Goal: Task Accomplishment & Management: Complete application form

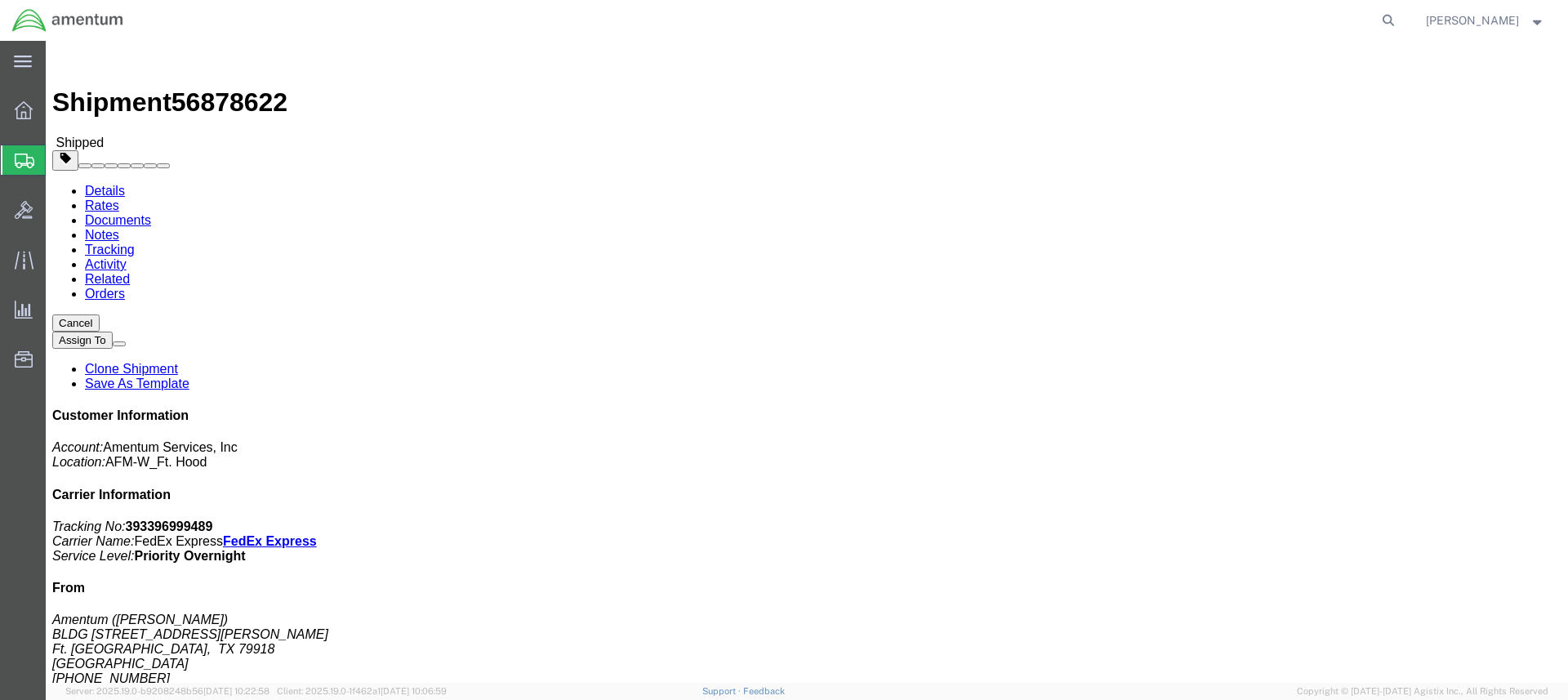
click at [0, 0] on span "Create Shipment" at bounding box center [0, 0] width 0 height 0
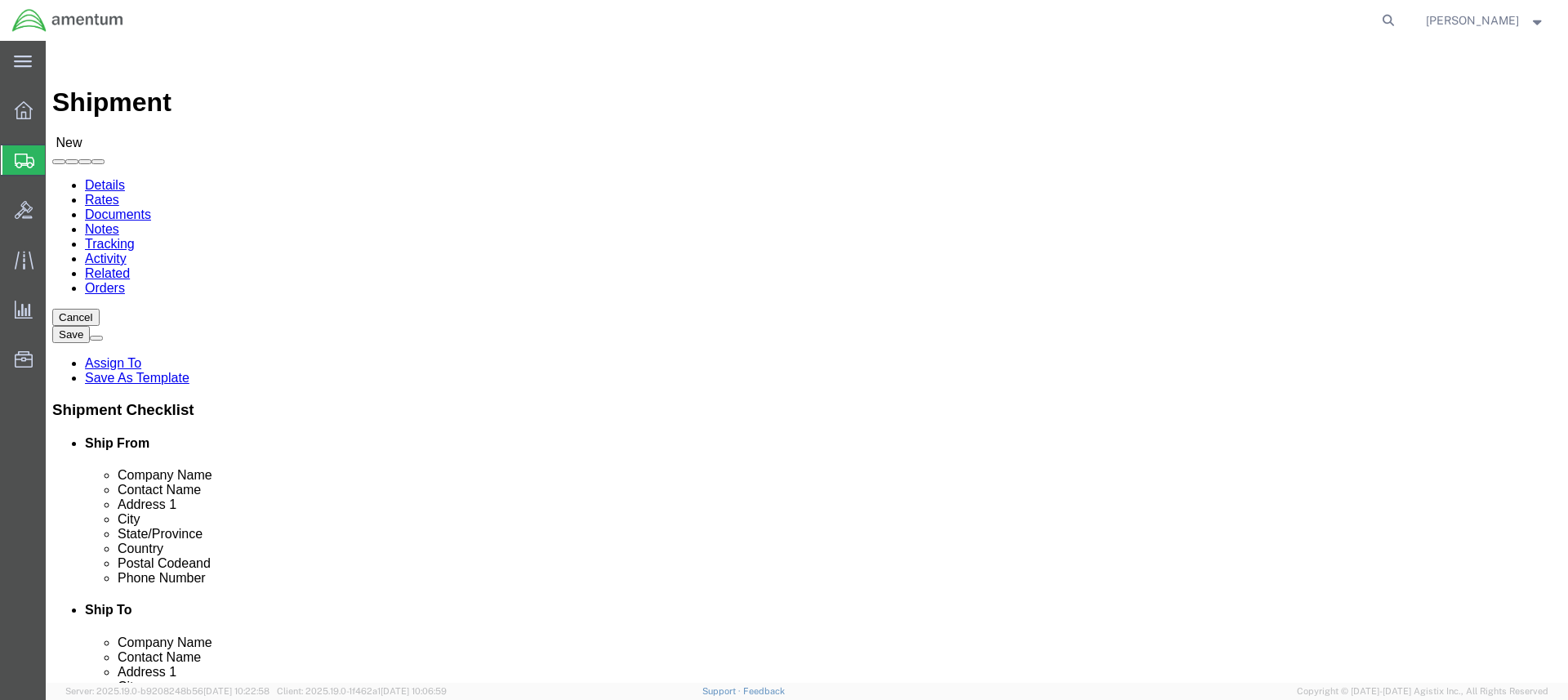
select select
click input "text"
type input "Karen"
click p "- Amentum - (KAREN BOWMAN) 727 Ray Road, RM 116, FORT RILEY, KS, 66442, US"
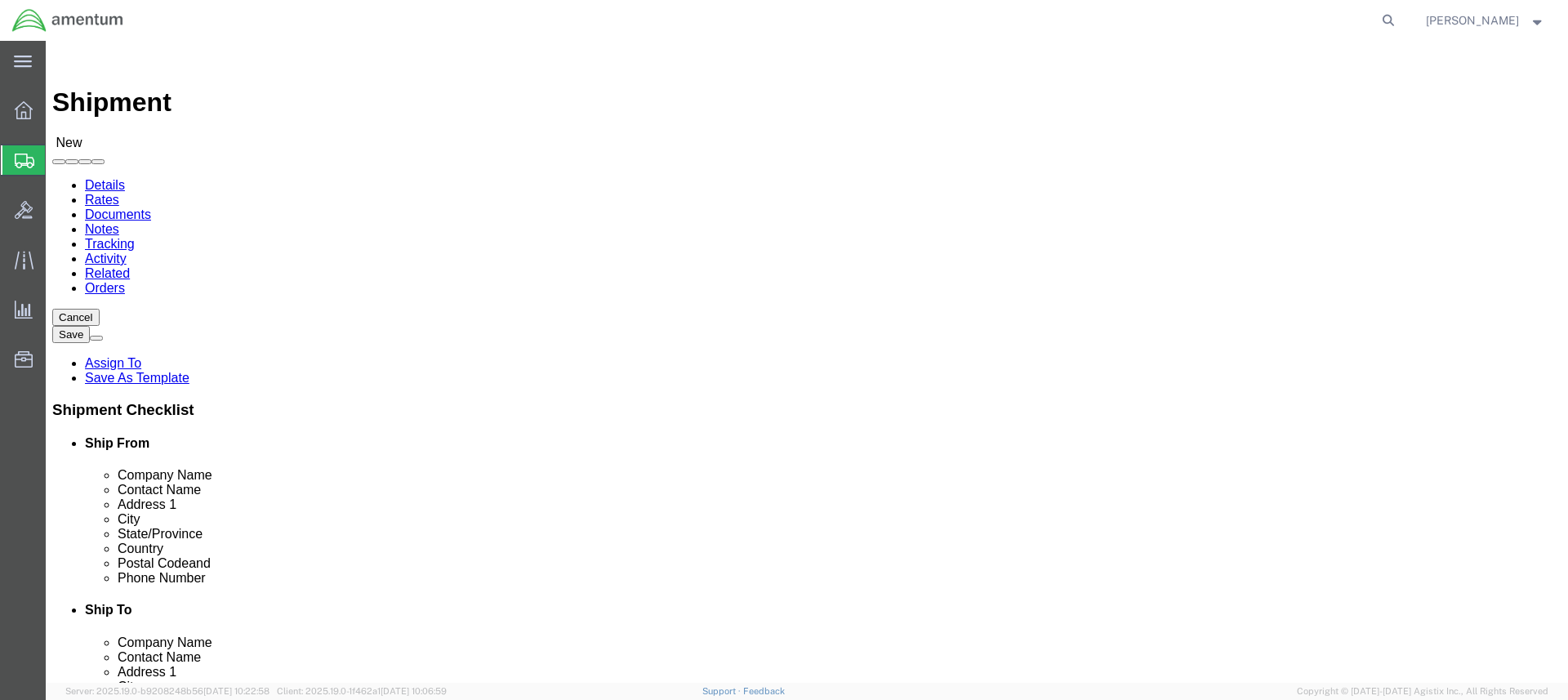
select select "KS"
type input "KAREN BOWMAN"
click input "text"
type input "Amentum"
type input "Cliff Withee"
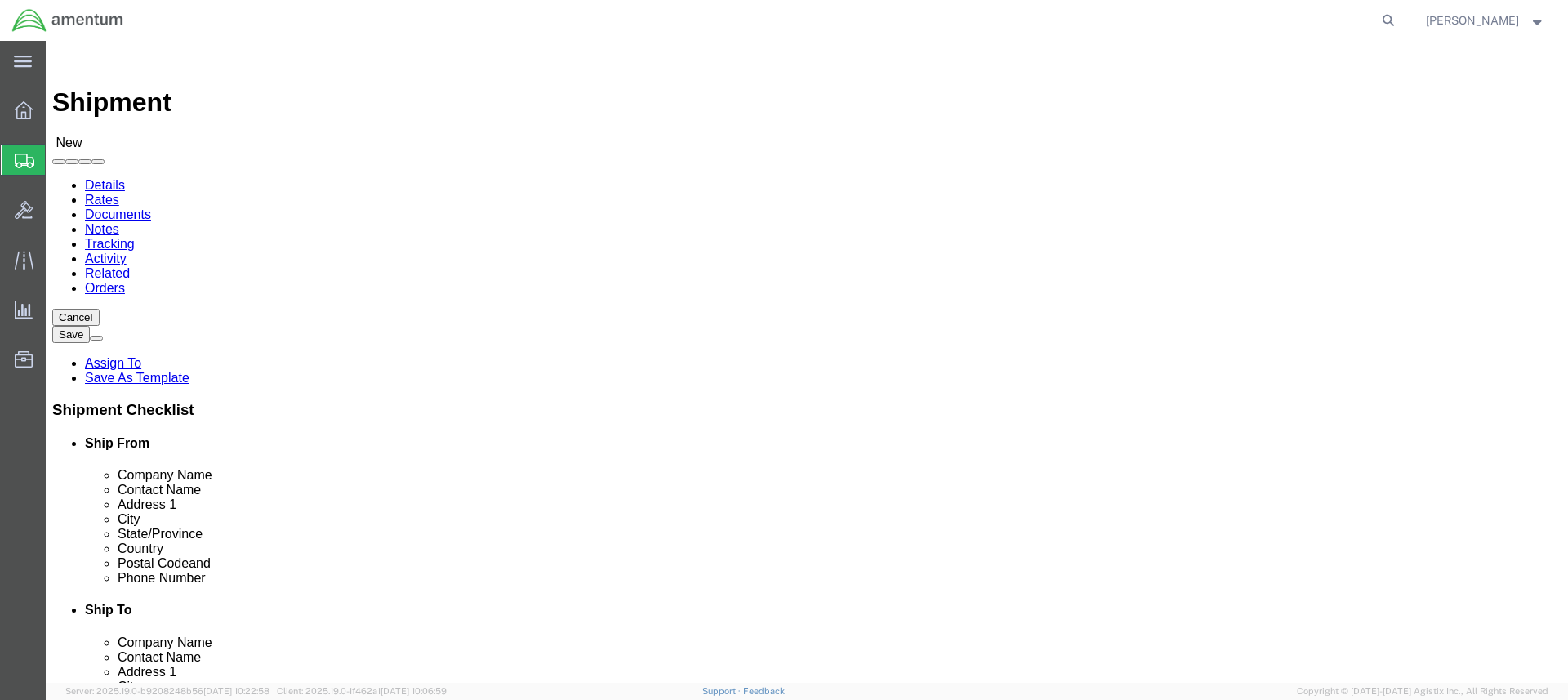
click input "text"
paste input "Bldg 6940 Murphey Loop RM 213"
type input "Bldg 6940 Murphey Loop RM 213"
click input "text"
type input "FOrt Hood"
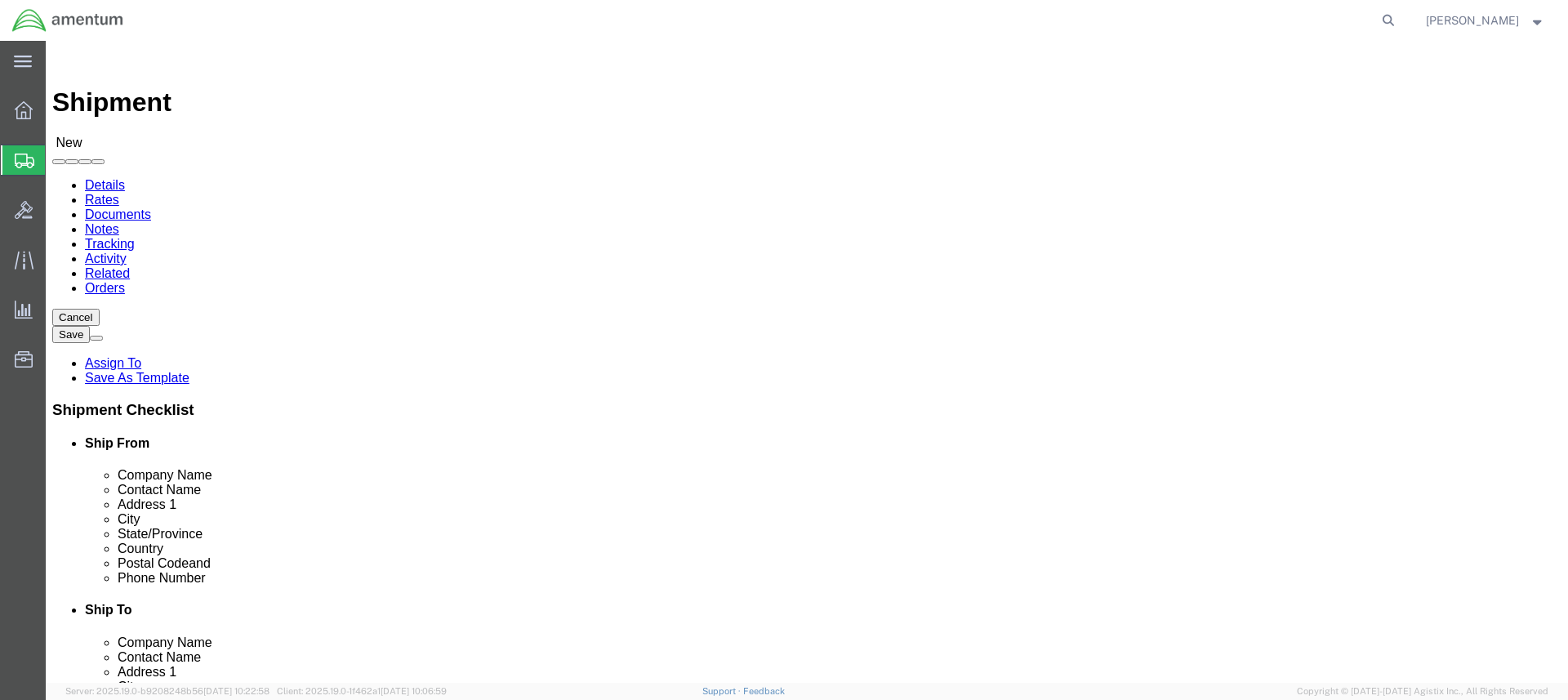
click label "City"
click body "Shipment New Details Rates Documents Notes Tracking Activity Related Orders Can…"
click input "Postal Code"
type input "76544"
click input "text"
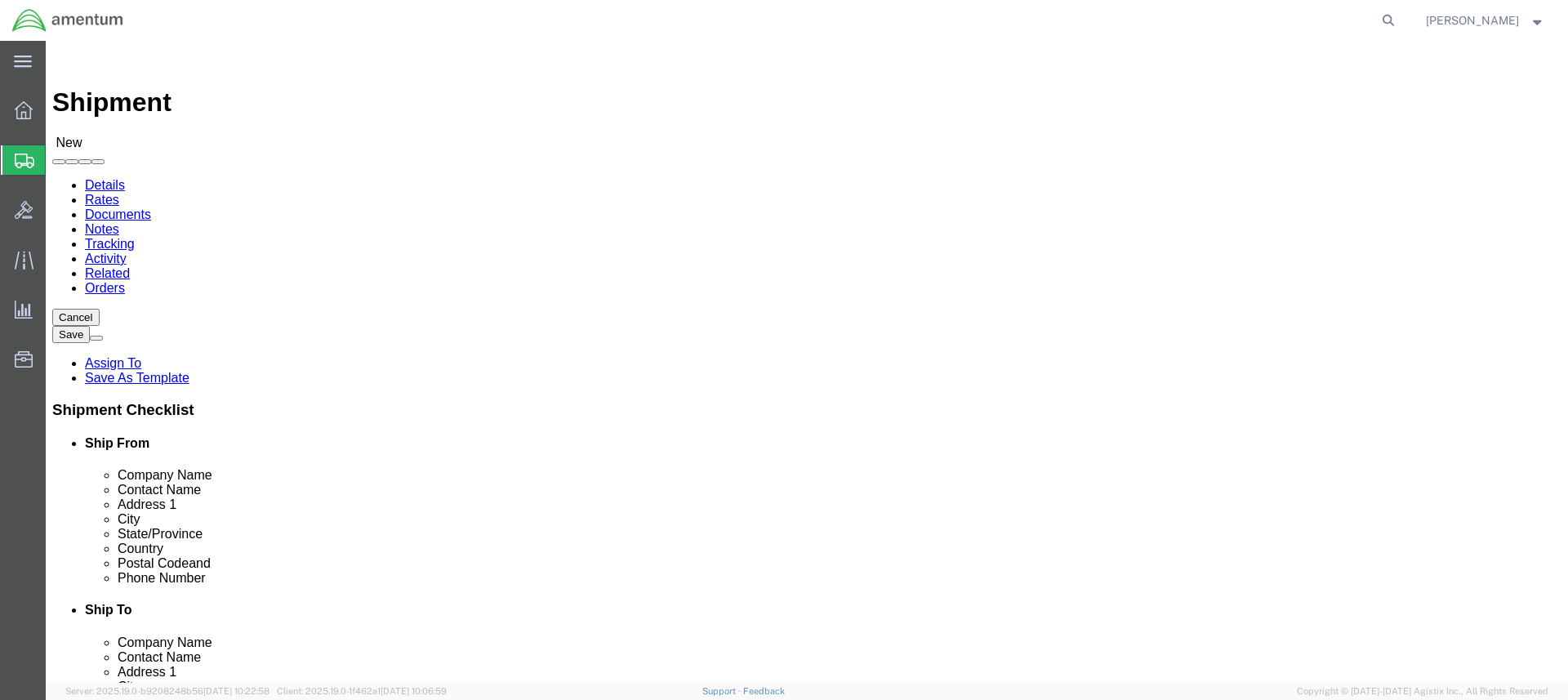
type input "240 961-0838"
click span
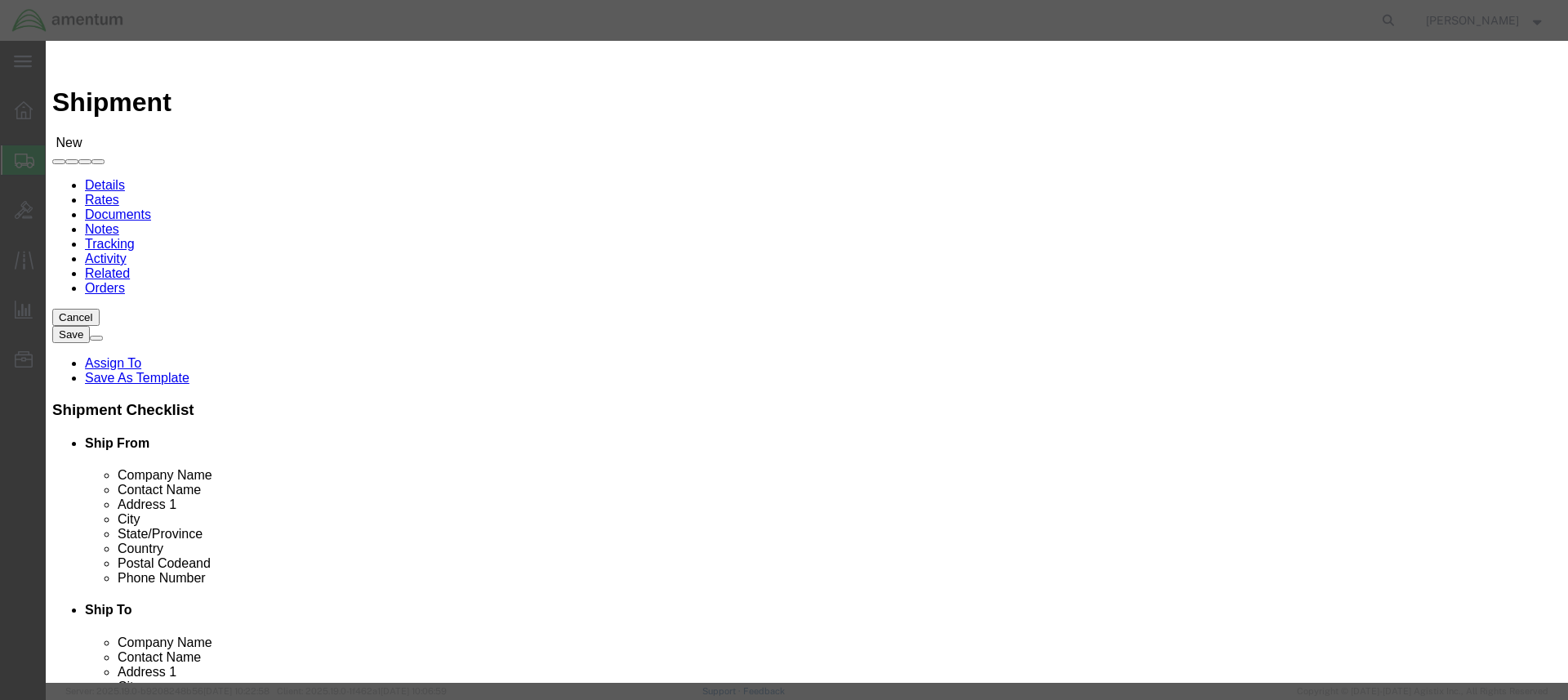
click input "checkbox"
checkbox input "true"
click button "Save"
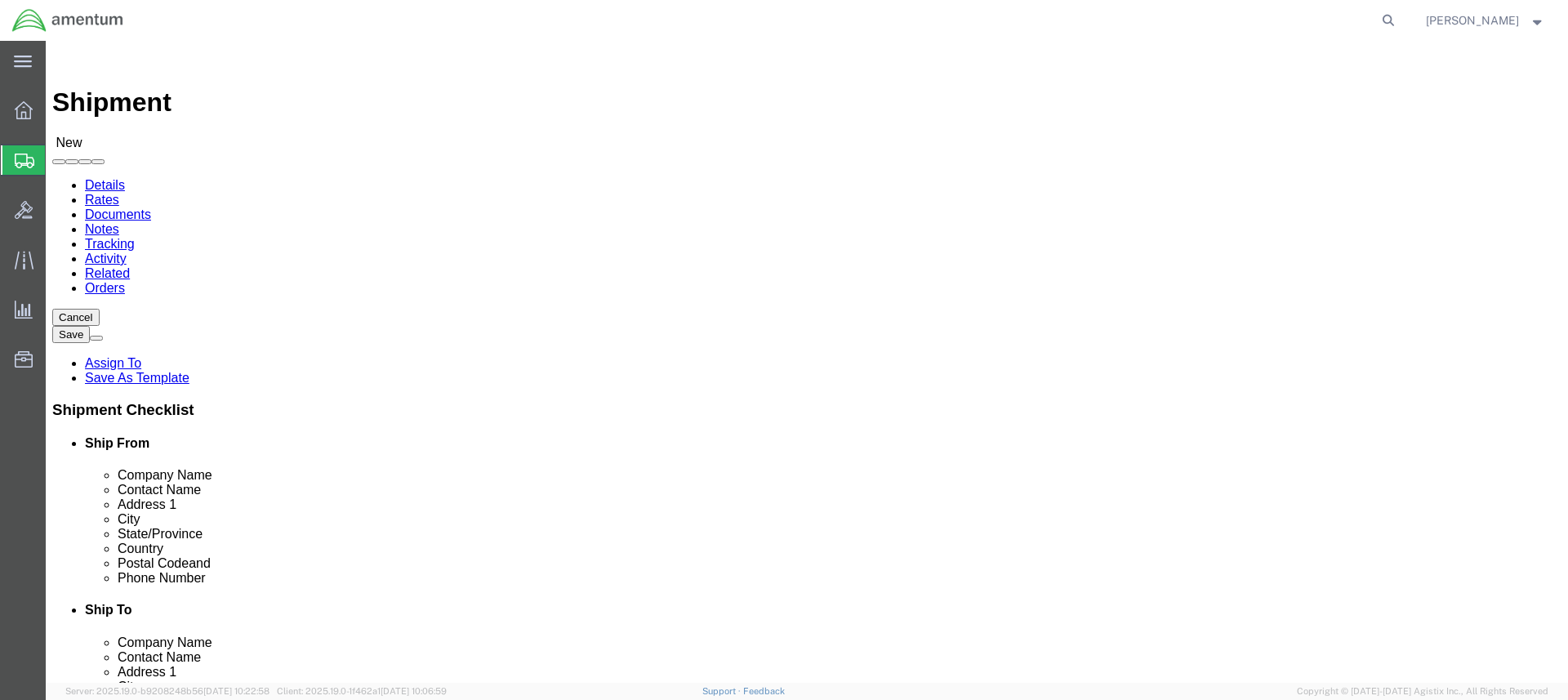
click span
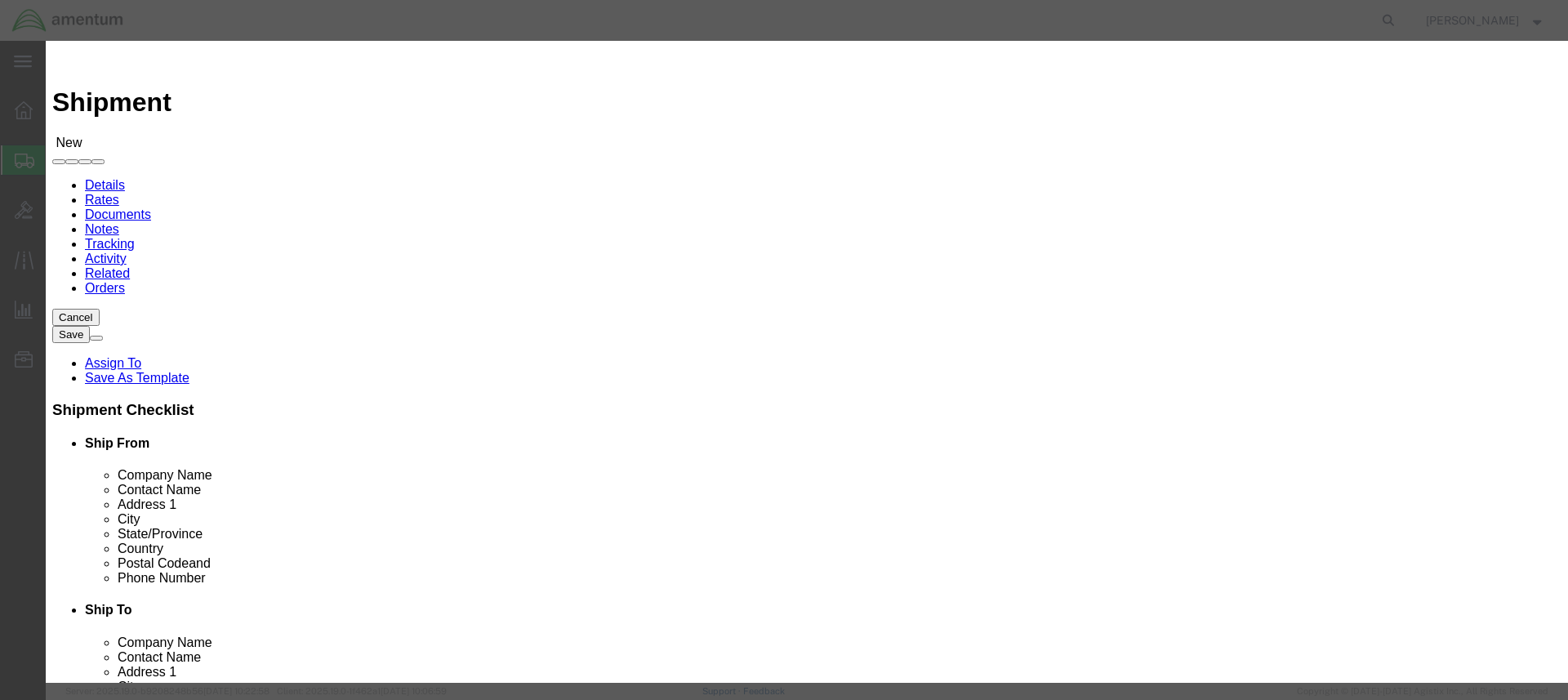
click input "checkbox"
checkbox input "true"
click button "Save"
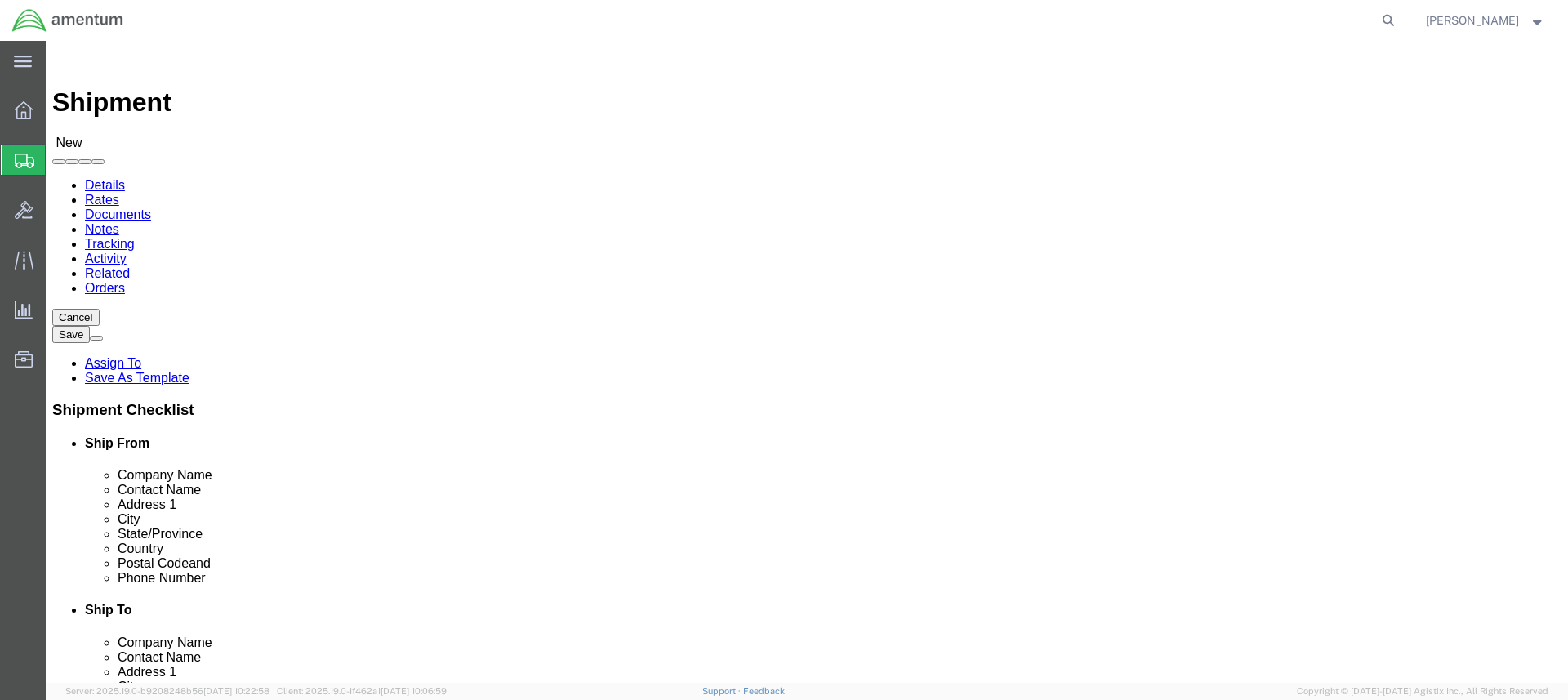
click input "text"
paste input "4999.F.2500.AA.AA.00.0000.00"
type input "4999.F.2500.AA.AA.00.0000.00"
click button "Continue"
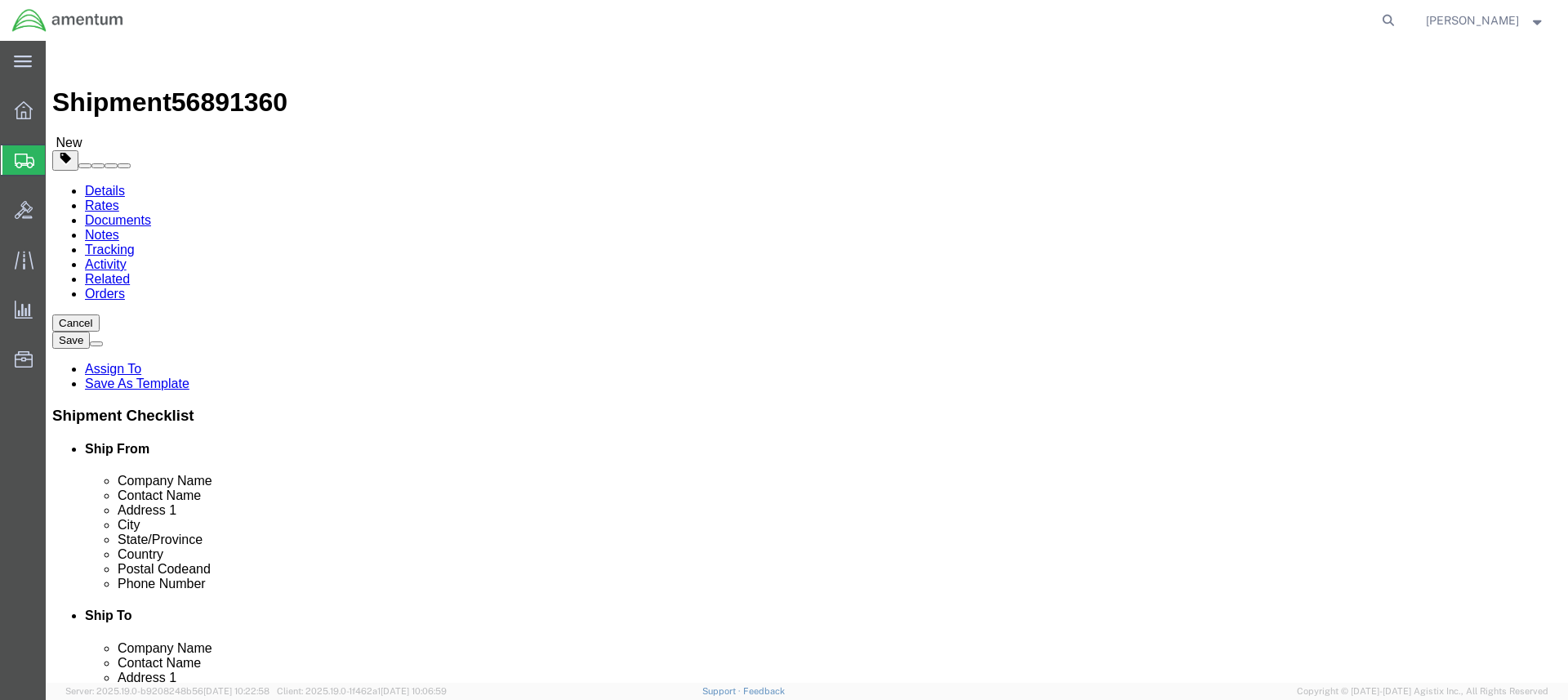
select select "ENV"
type input "9.50"
type input "12.50"
type input "0.25"
type input "1"
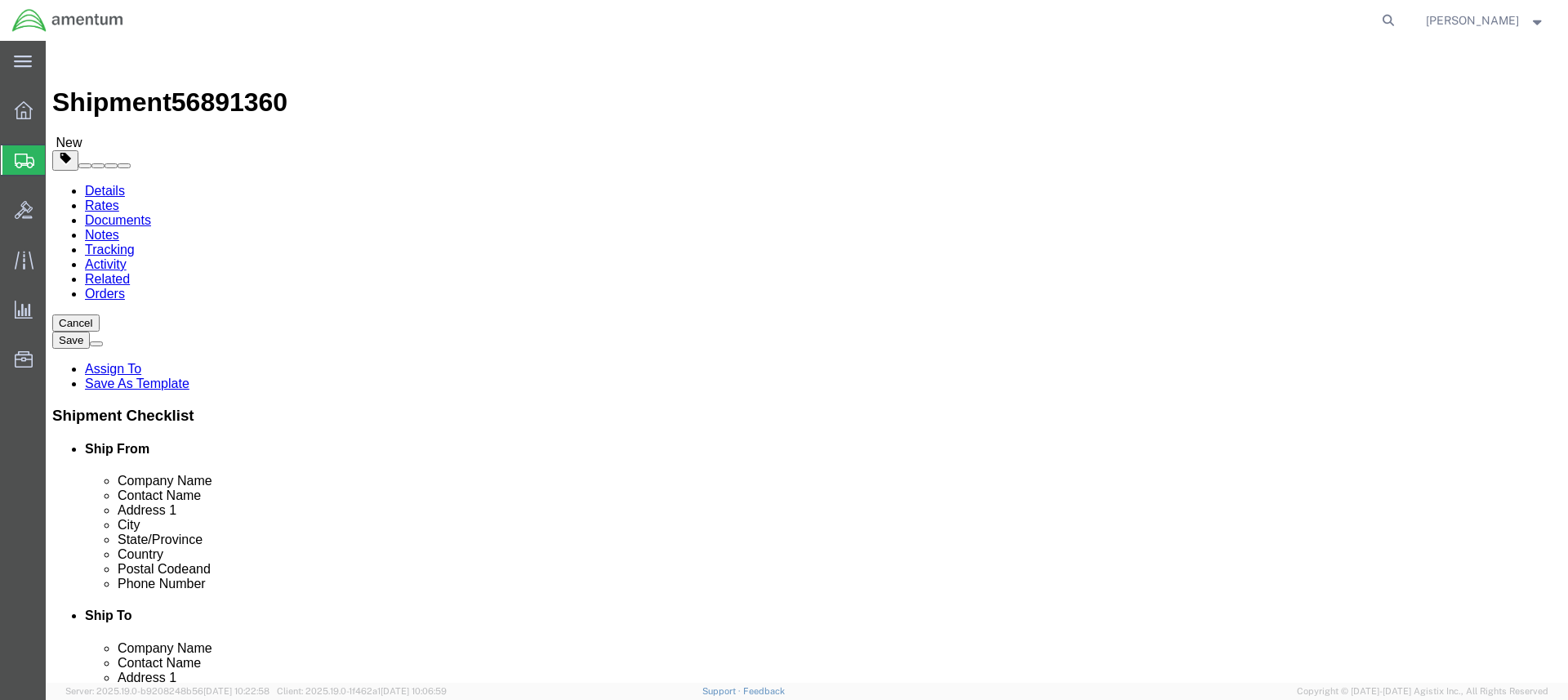
click link "Add Content"
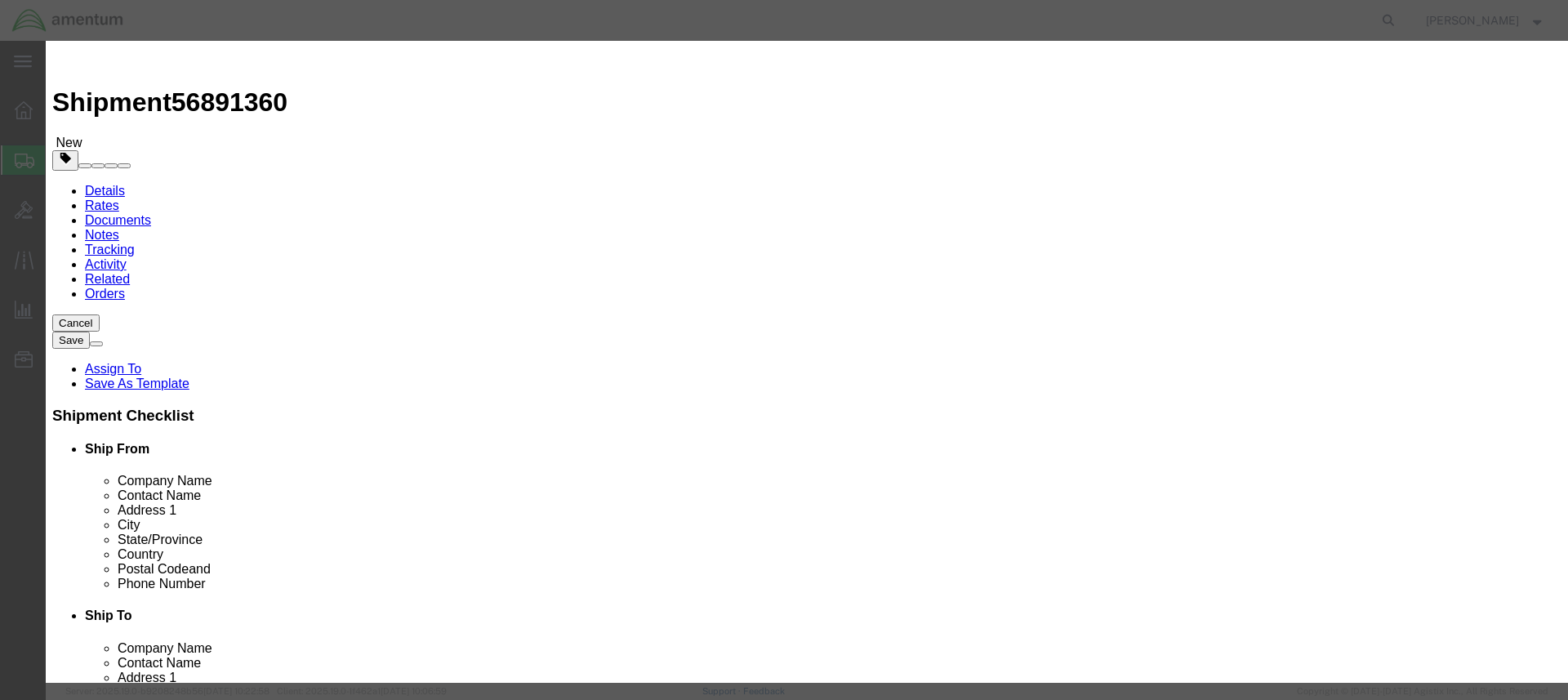
click input "text"
type input "Employee Travel Card"
drag, startPoint x: 493, startPoint y: 153, endPoint x: 469, endPoint y: 153, distance: 24.0
click div "0"
type input "1"
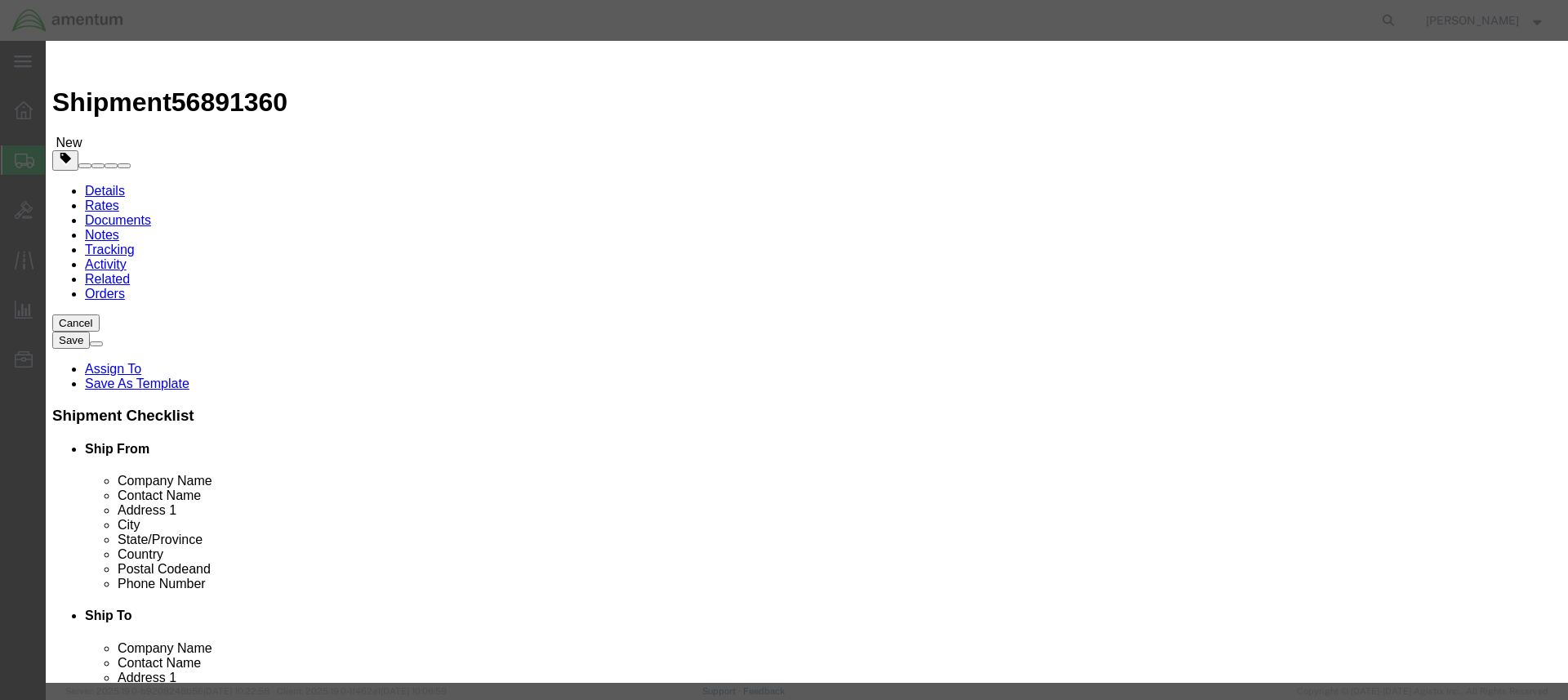
click input "text"
type input "1.00"
select select "50"
drag, startPoint x: 598, startPoint y: 127, endPoint x: 471, endPoint y: 123, distance: 127.1
click div "Employee Travel Card"
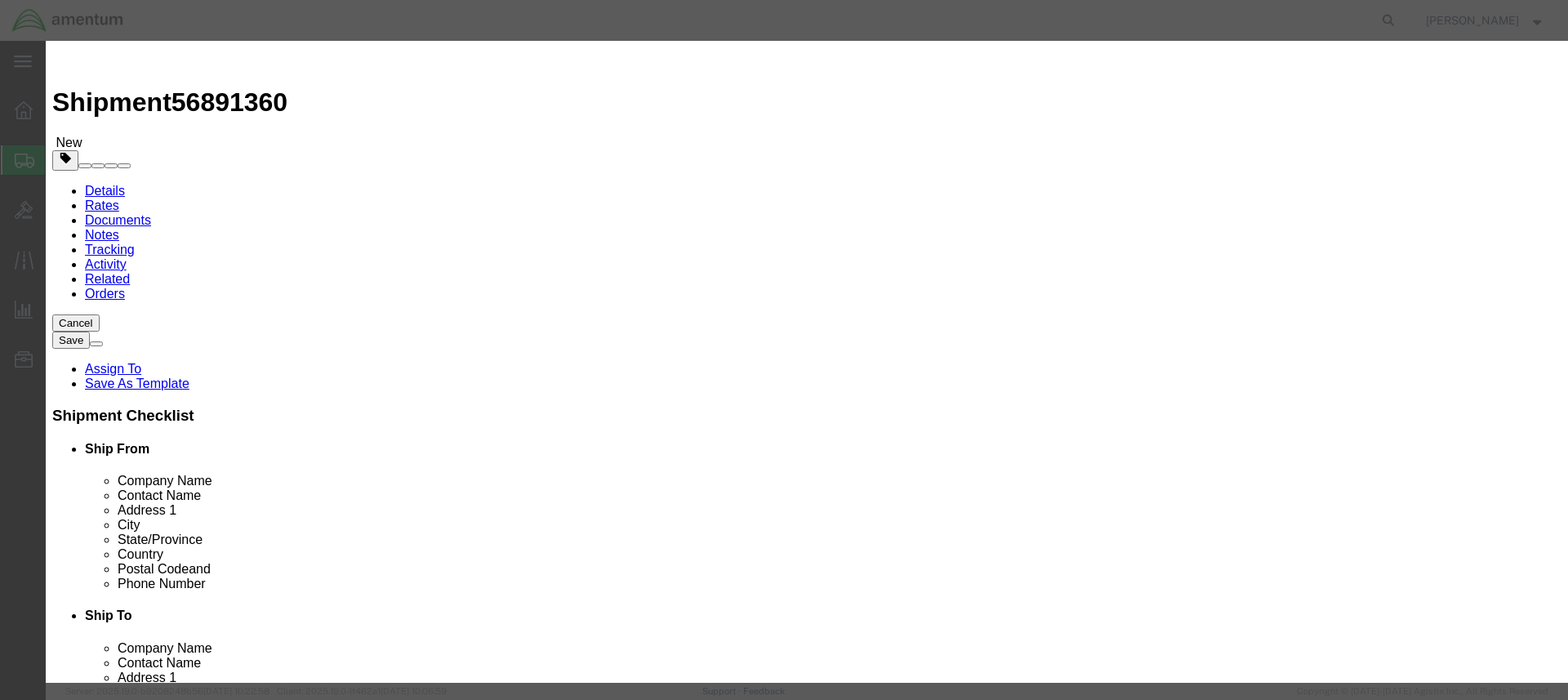
click textarea
paste textarea "Employee Travel Card"
type textarea "Employee Travel Card"
select select "US"
click button "Save & Close"
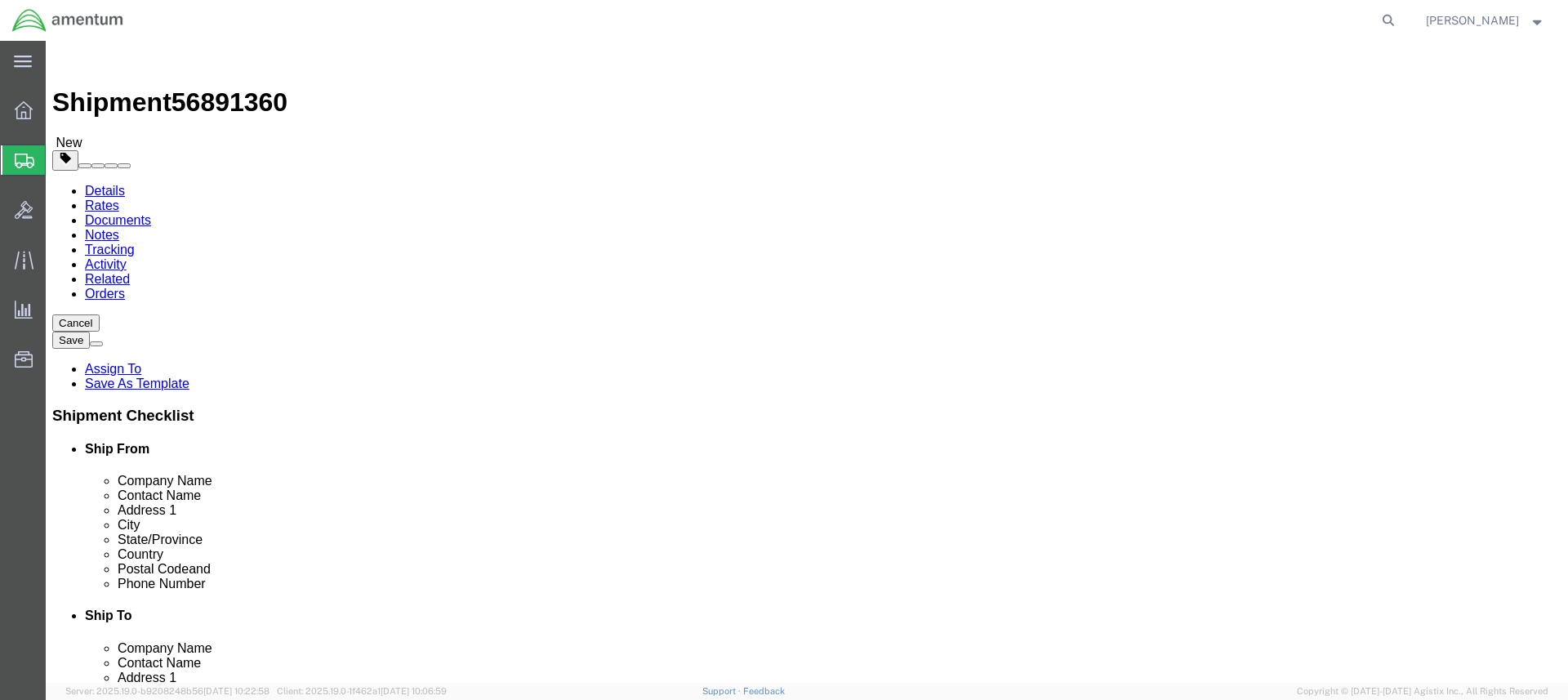
click button "Rate Shipment"
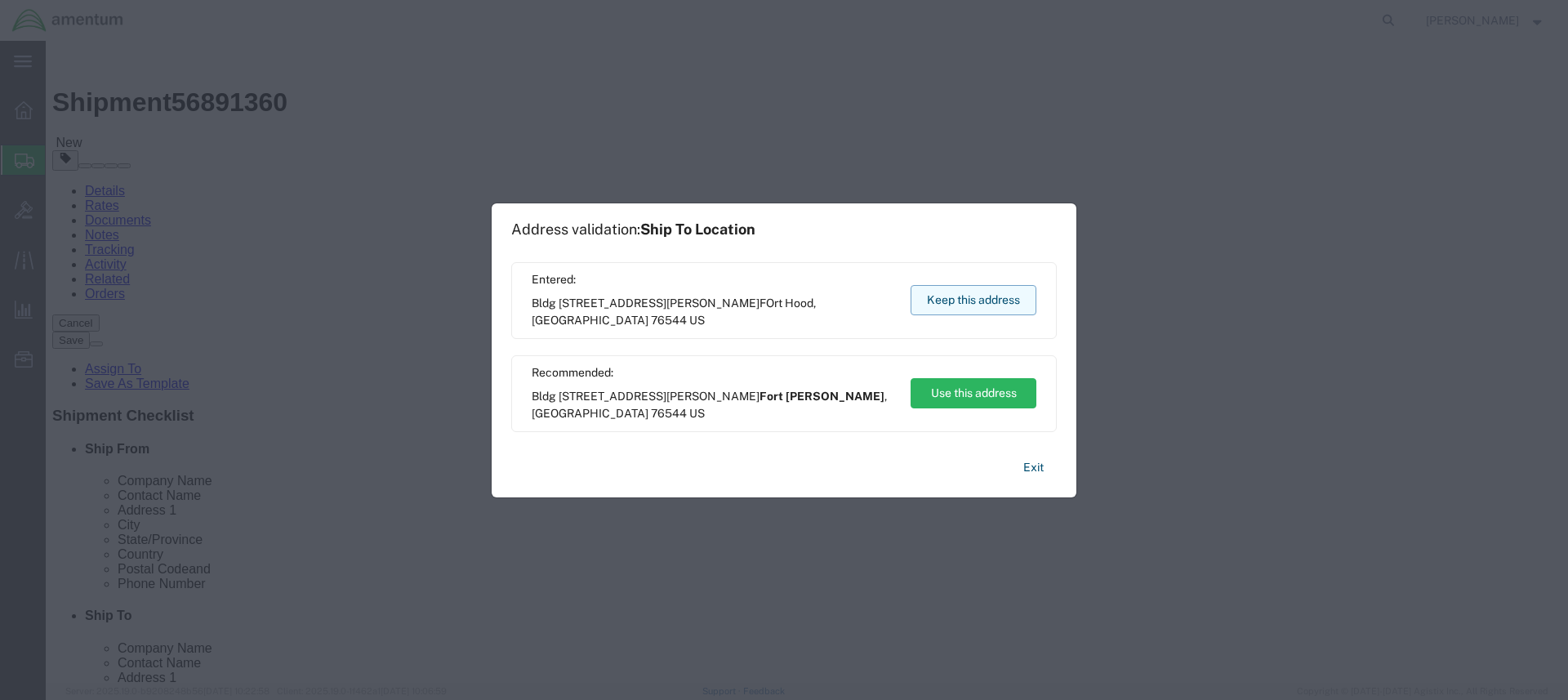
click at [960, 294] on button "Keep this address" at bounding box center [974, 300] width 126 height 30
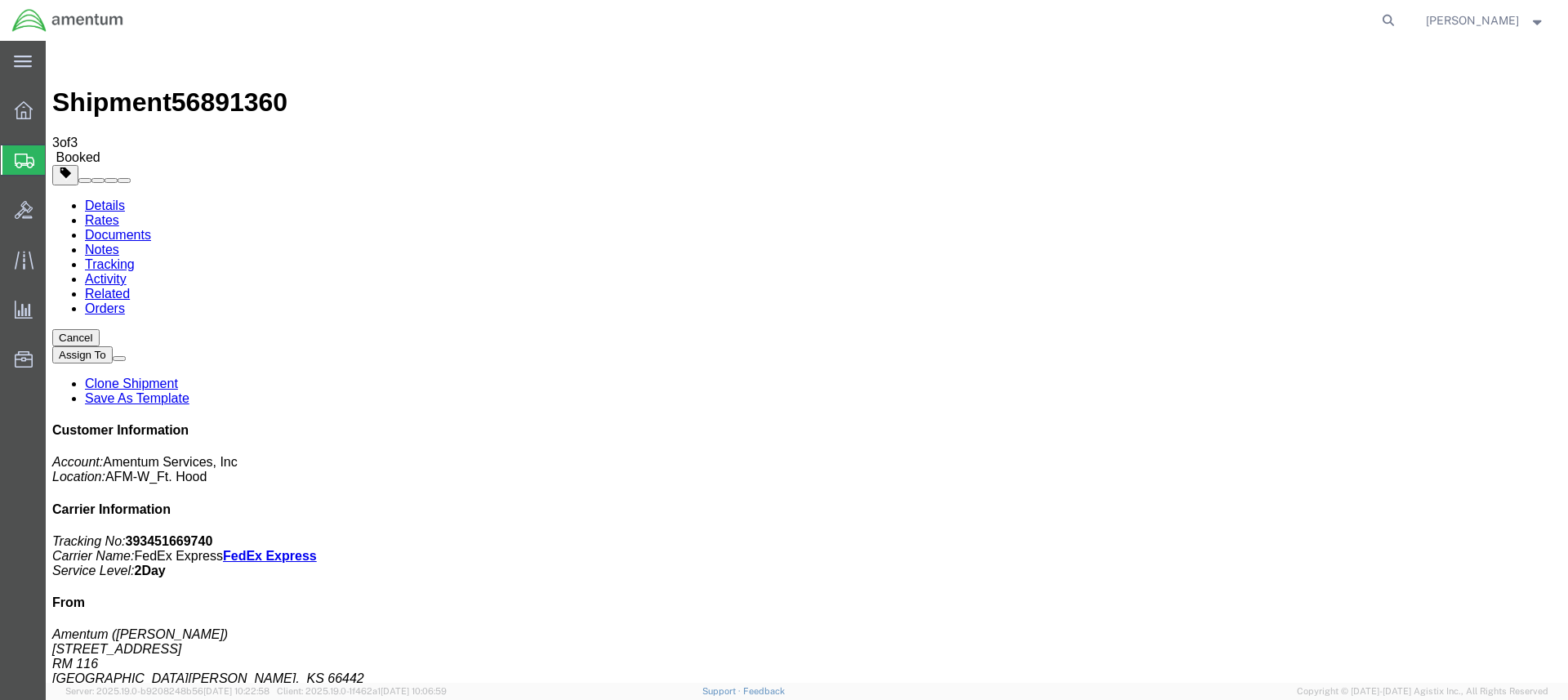
click at [0, 0] on span "Create Shipment" at bounding box center [0, 0] width 0 height 0
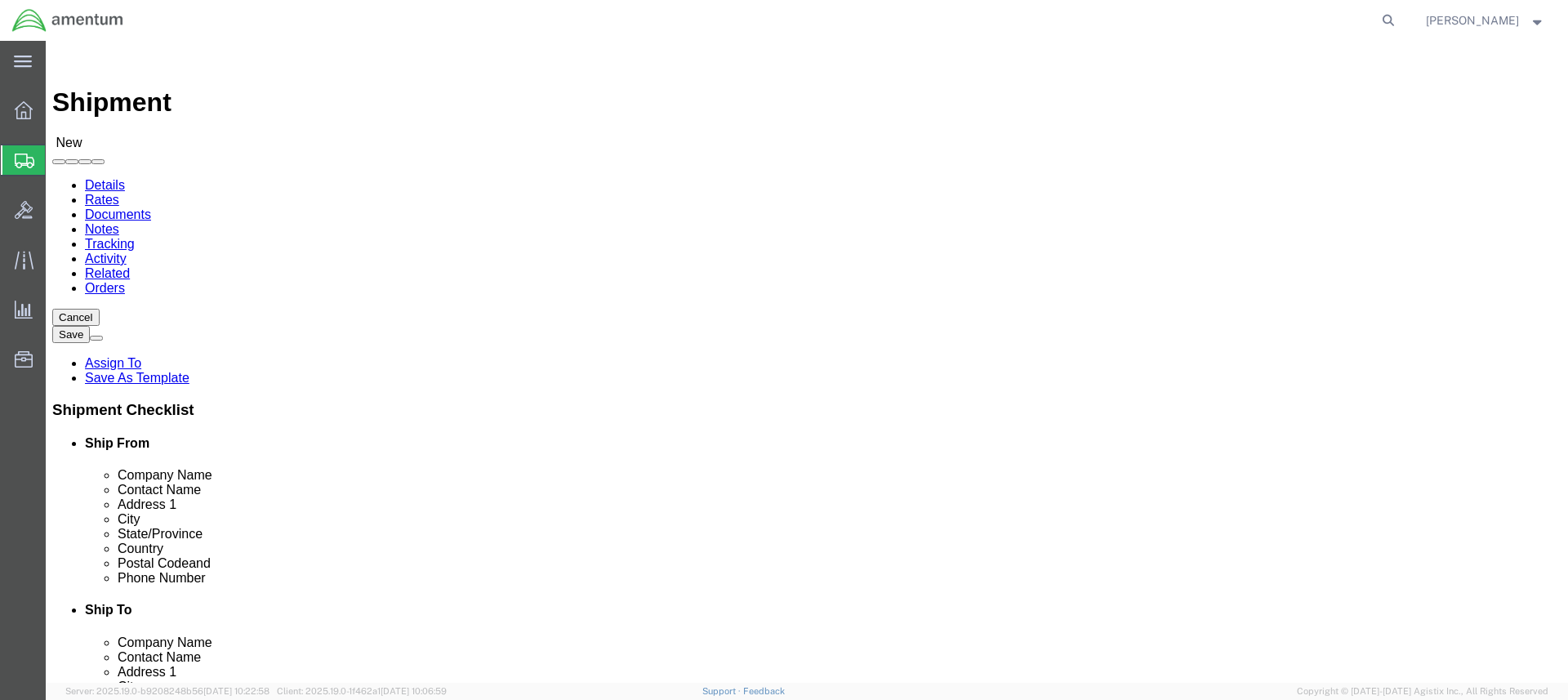
click input "text"
type input "Amentum"
click div "Location Select Select My Profile Location 1002-4122-6 1006-5256-0 1026-8910-0 …"
click input "text"
type input "Terrell Bowser"
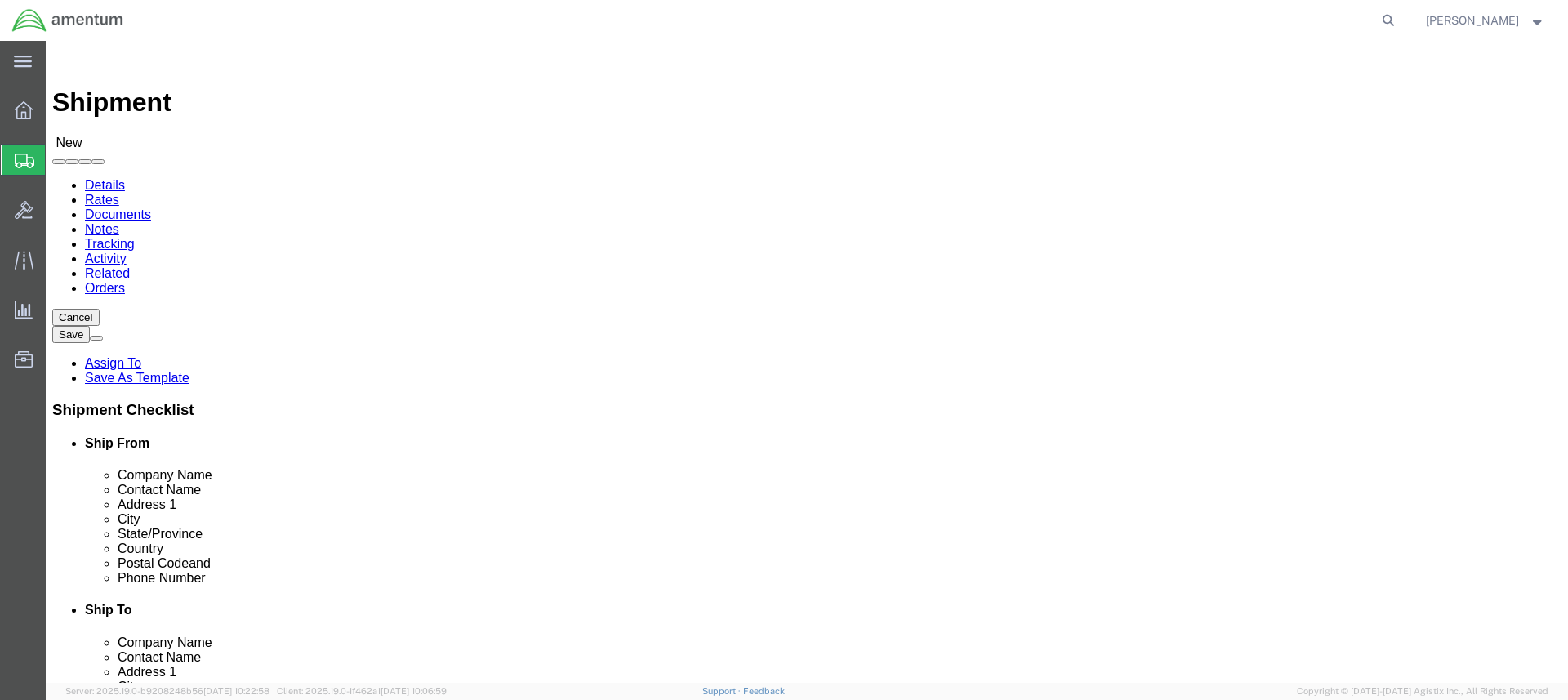
click p "- AMCOM AFMD C/O Amentum - (Rob Day/Terrell Bowser RM 109) Water’s Edge the Str…"
select select "QLD"
type input "Rob Day/Terrell Bowser RM 109"
click div "Location Select Select My Profile Location 1002-4122-6 1006-5256-0 1026-8910-0 …"
drag, startPoint x: 332, startPoint y: 552, endPoint x: 243, endPoint y: 554, distance: 89.0
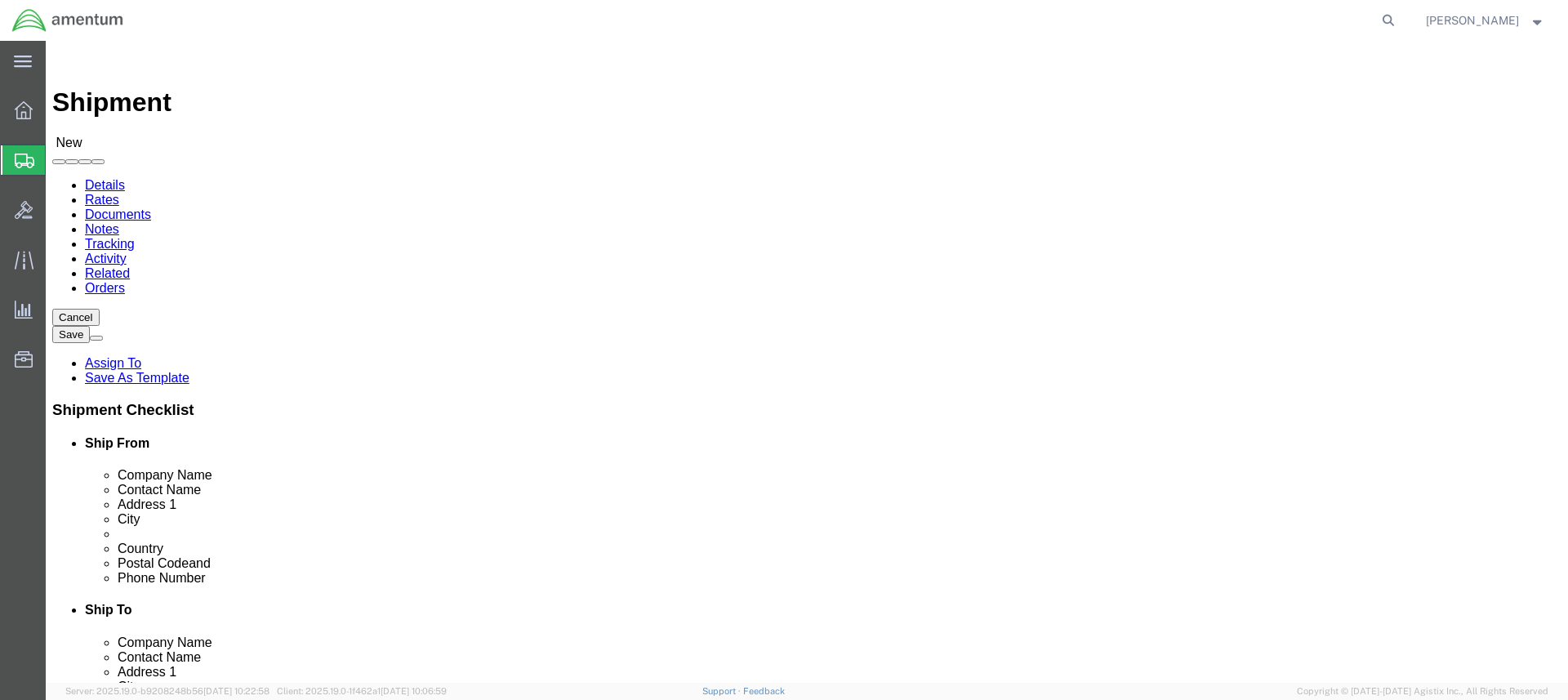
click input "text"
paste input "493 254 794"
type input "493 254 794"
click input "text"
paste input "Quest Diagnostics"
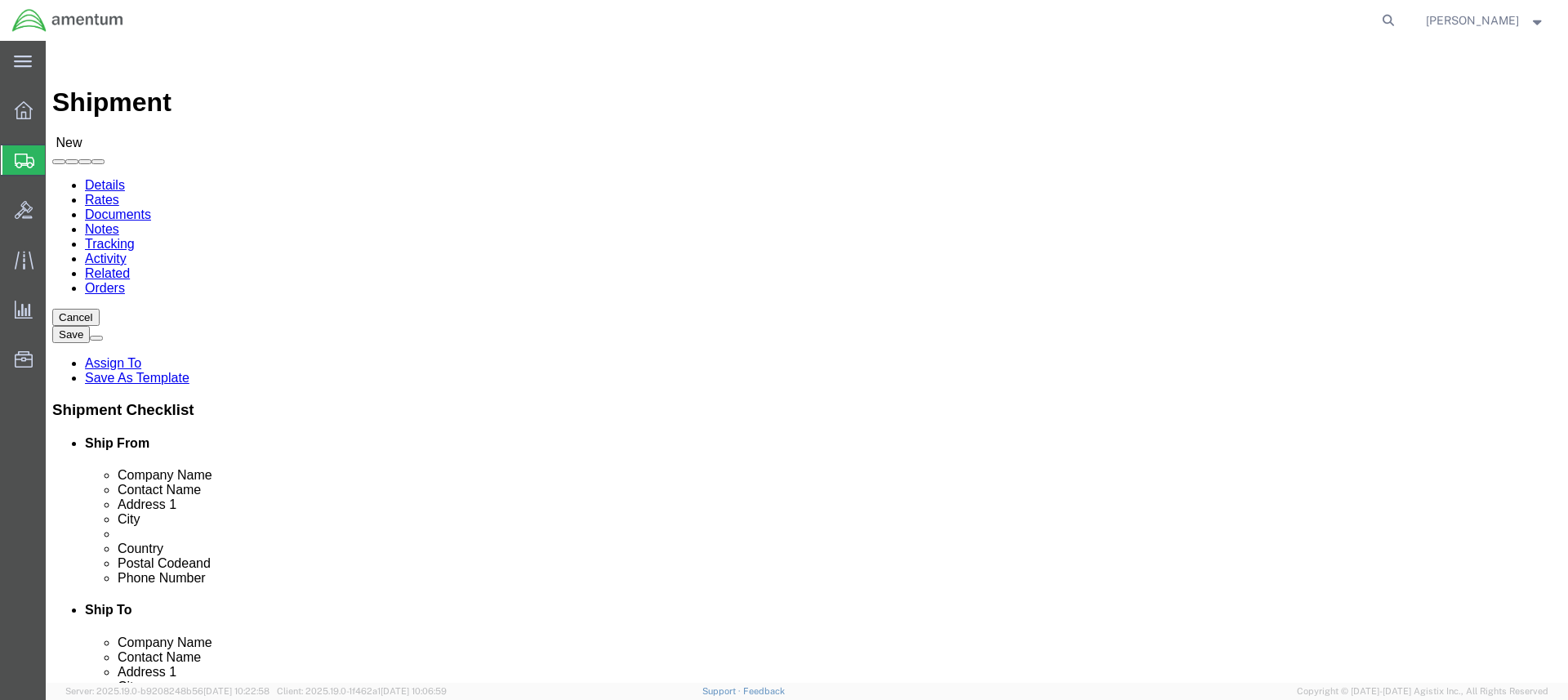
type input "Quest Diagnostics"
click div "Address 1"
click input "text"
paste input "Quest Diagnostics"
type input "Quest Diagnostics"
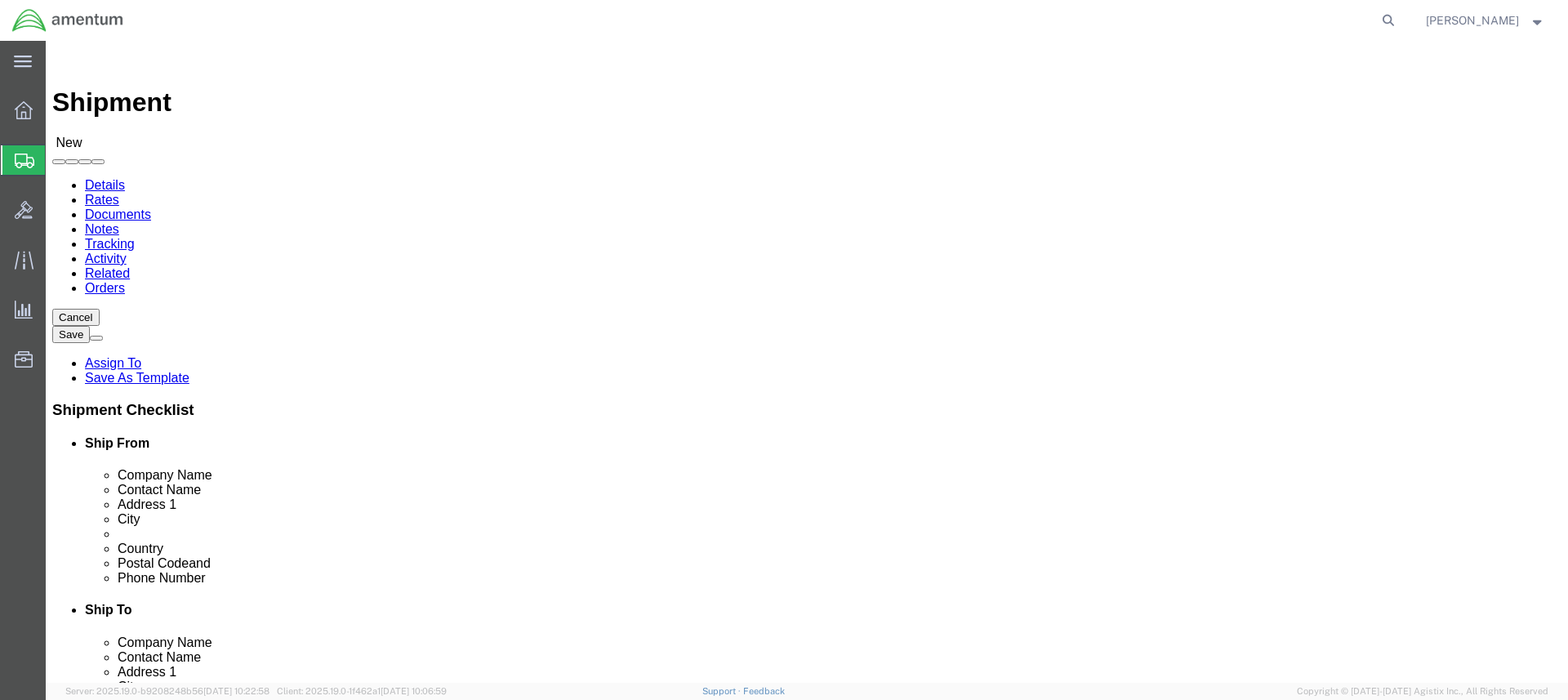
click input "text"
paste input "10101 Renner Blvd"
type input "10101 Renner Blvd"
click input "text"
paste input "Lenexa"
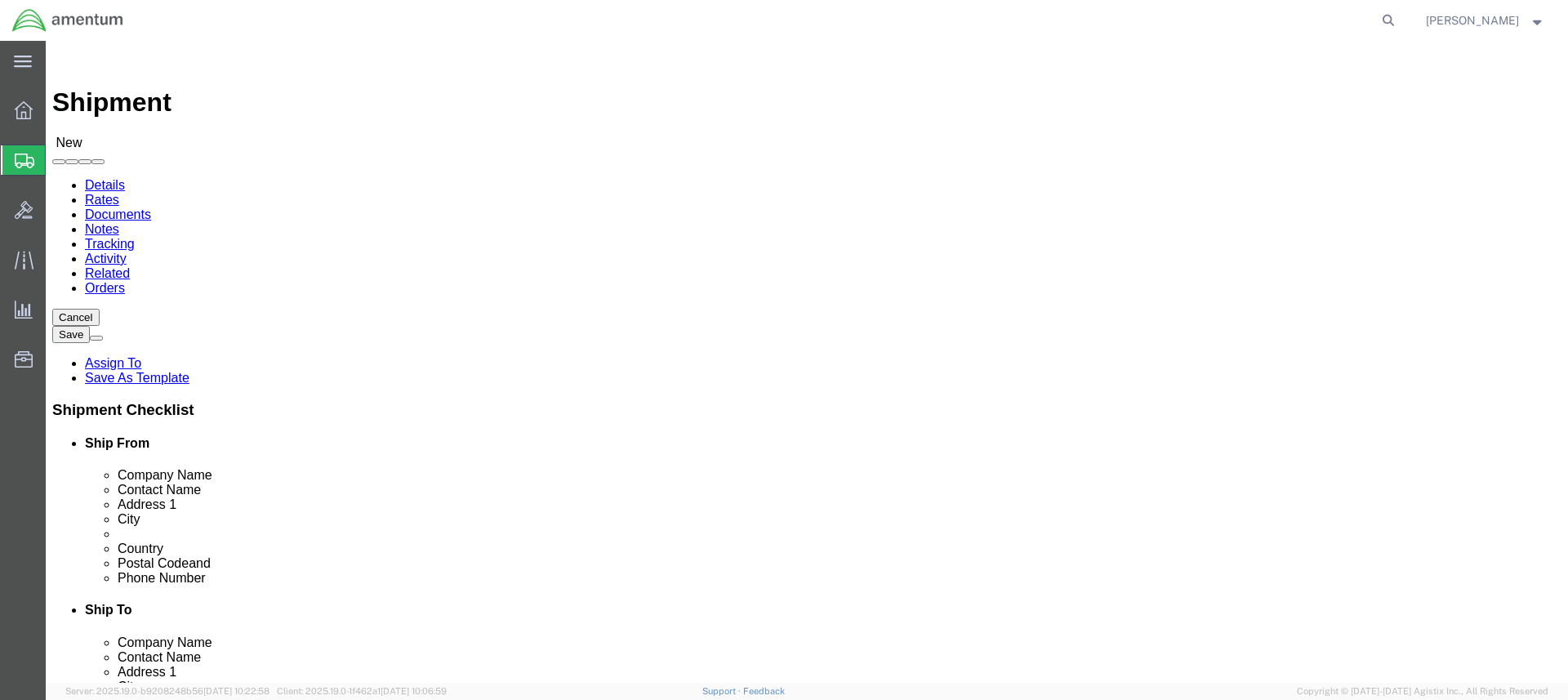
type input "Lenexa"
click label "Address 2"
click body "Shipment New Details Rates Documents Notes Tracking Activity Related Orders Can…"
click input "Postal Code"
type input "66700"
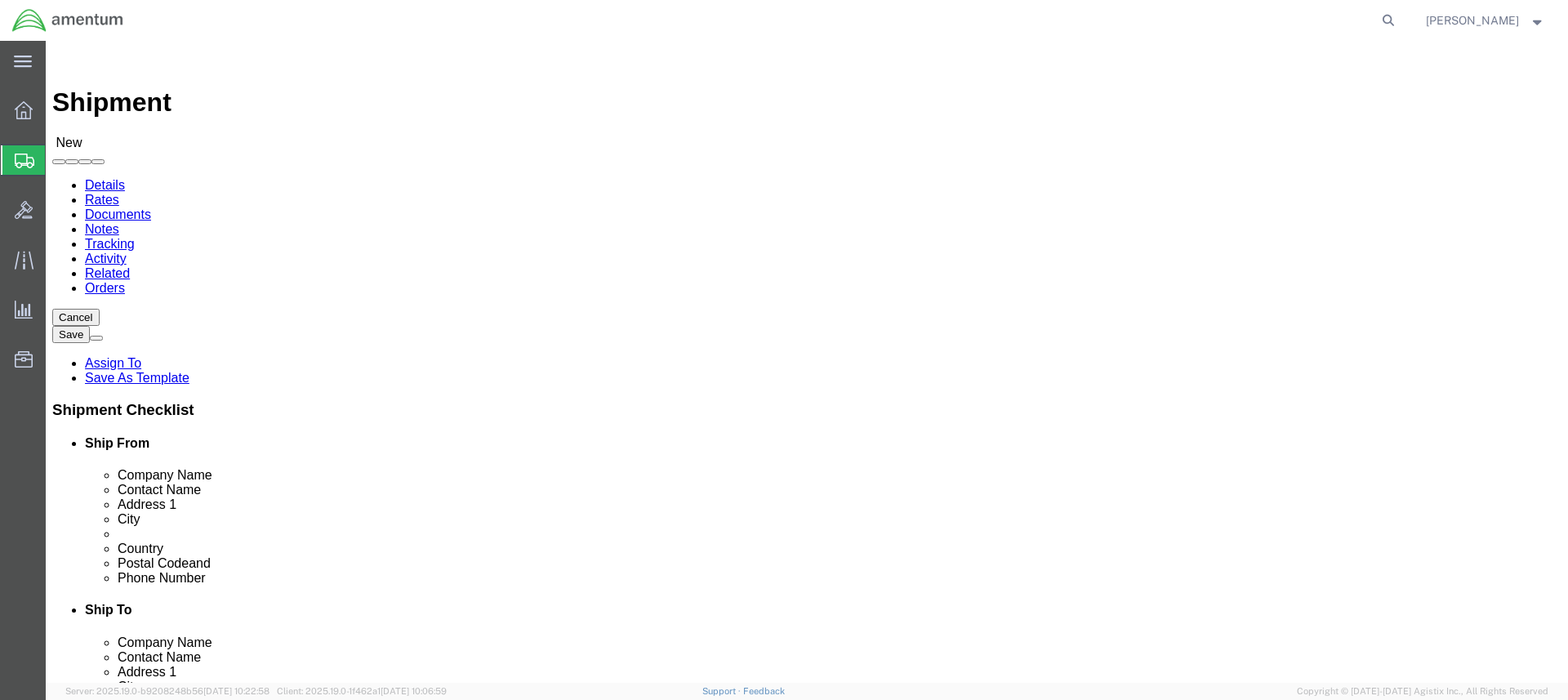
click input "text"
paste input "(800) 87-7484"
type input "(800) 87-7484"
click input "text"
paste input "4999.R.2541.AM.DN.2C.ASTR.00"
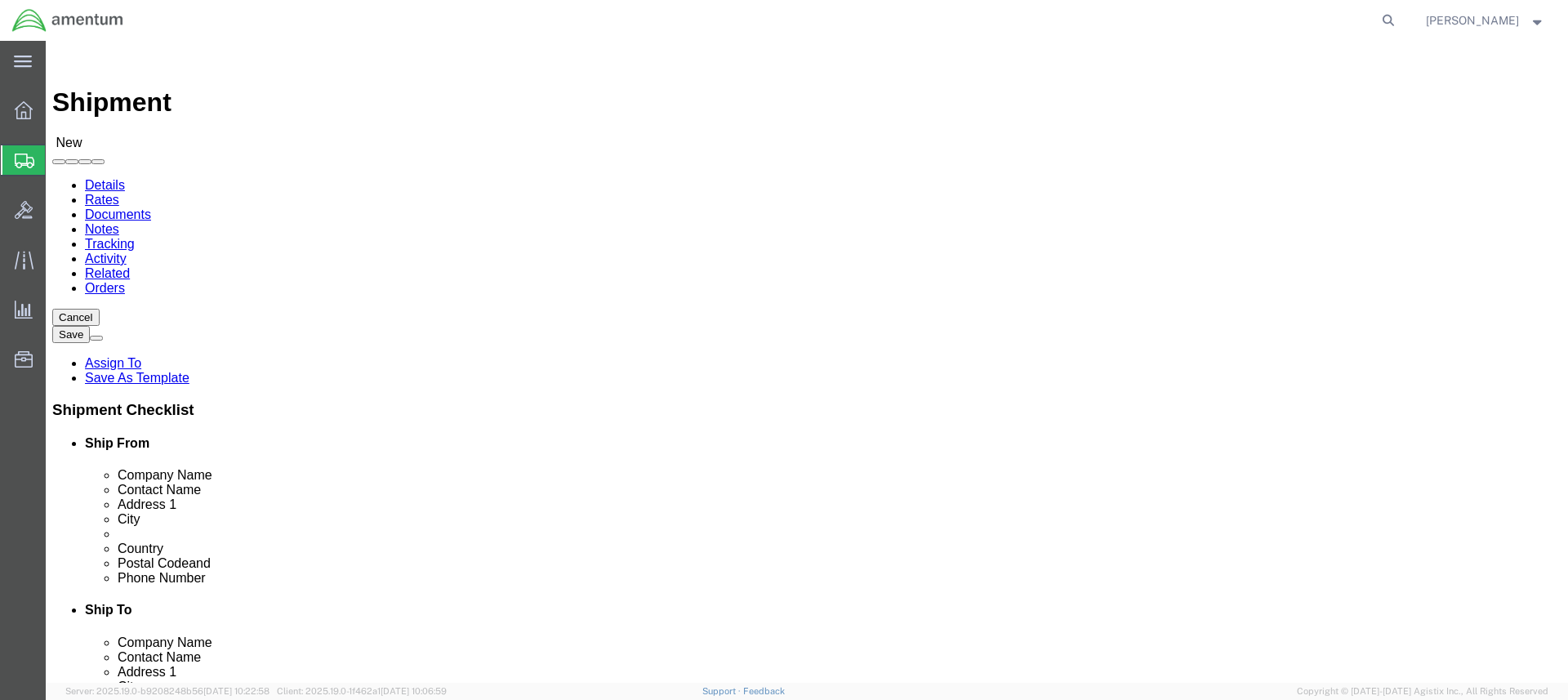
type input "4999.R.2541.AM.DN.2C.ASTR.00"
click button "Continue"
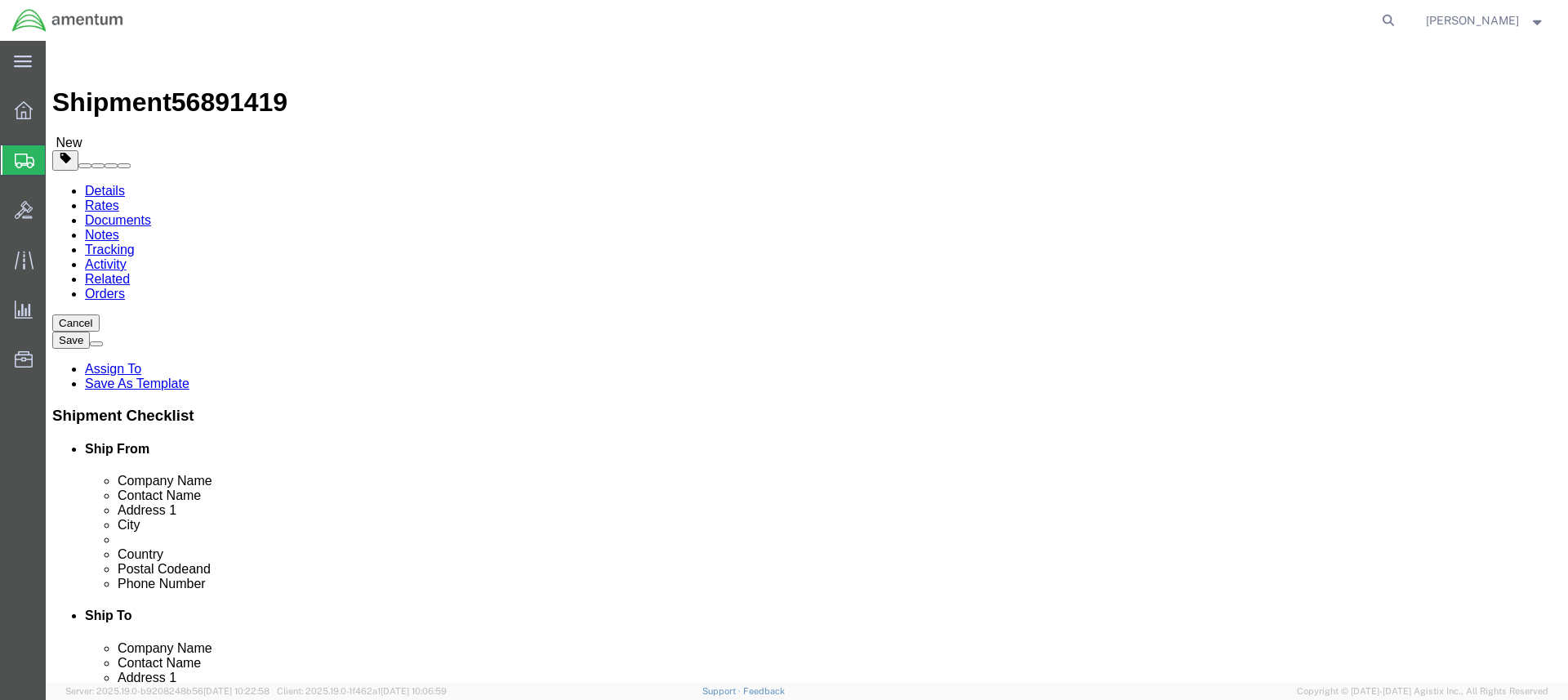
select select "PAK"
type input "10.25"
type input "12.75"
type input "1.00"
drag, startPoint x: 261, startPoint y: 377, endPoint x: 202, endPoint y: 375, distance: 59.0
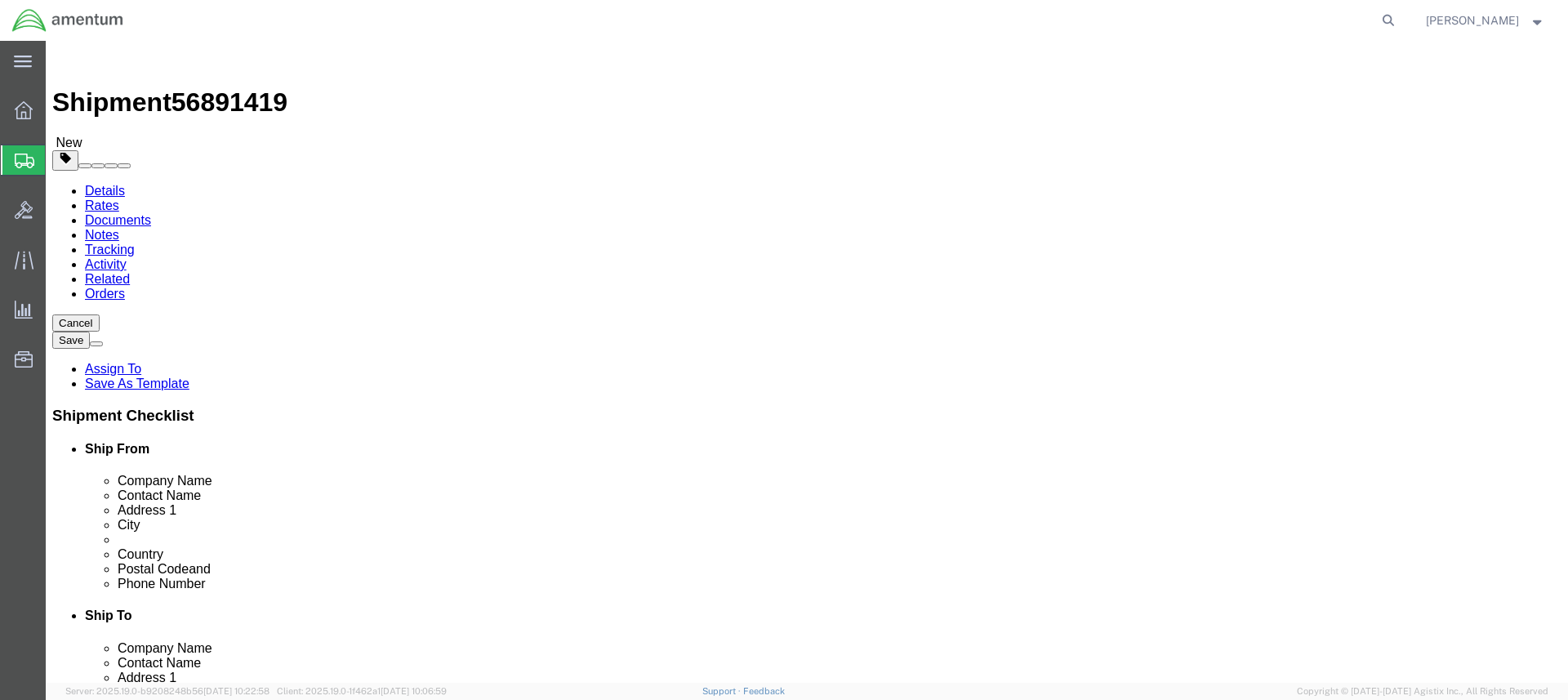
click div "Weight 0.00 Select kgs lbs Ship. t°"
type input "1.00"
click link "Add Content"
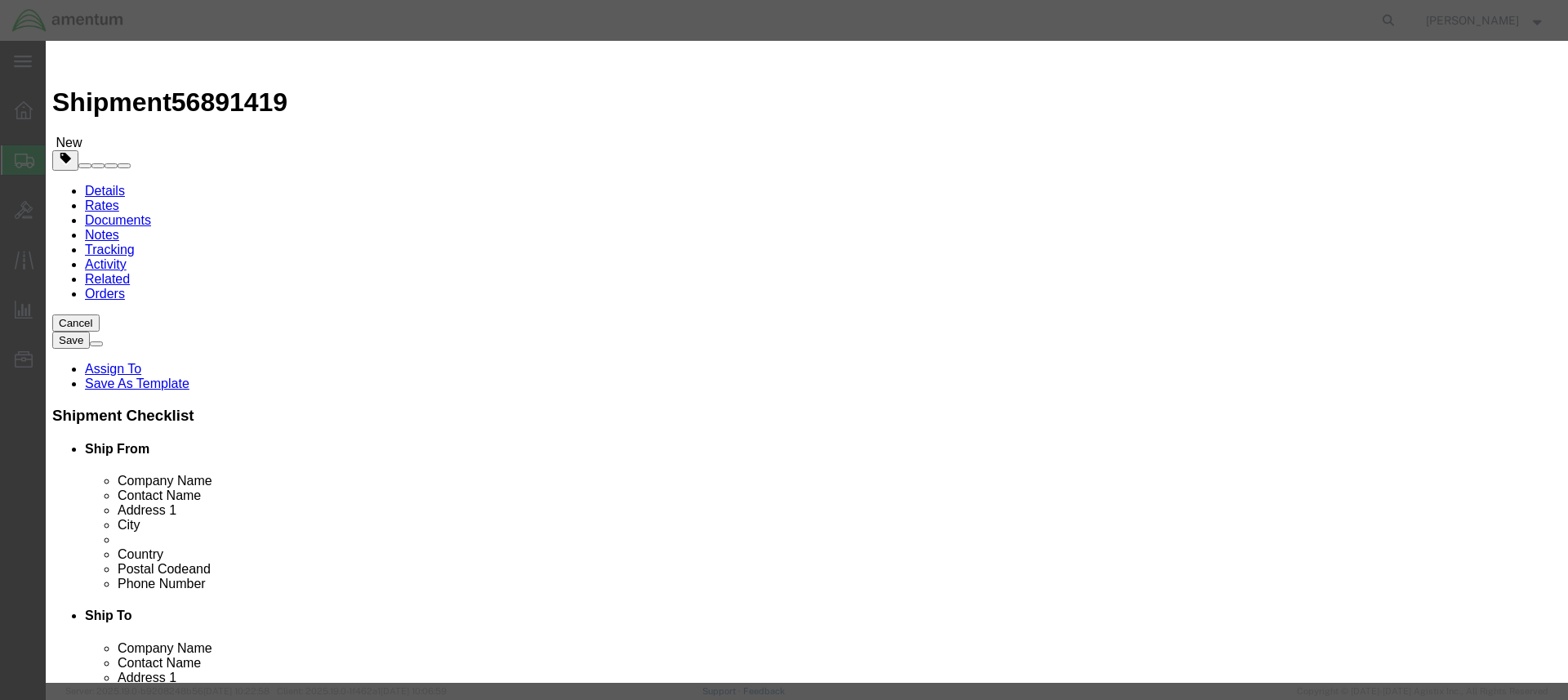
click input "text"
type input "Sample"
type input "1"
click input "text"
type input "1.00"
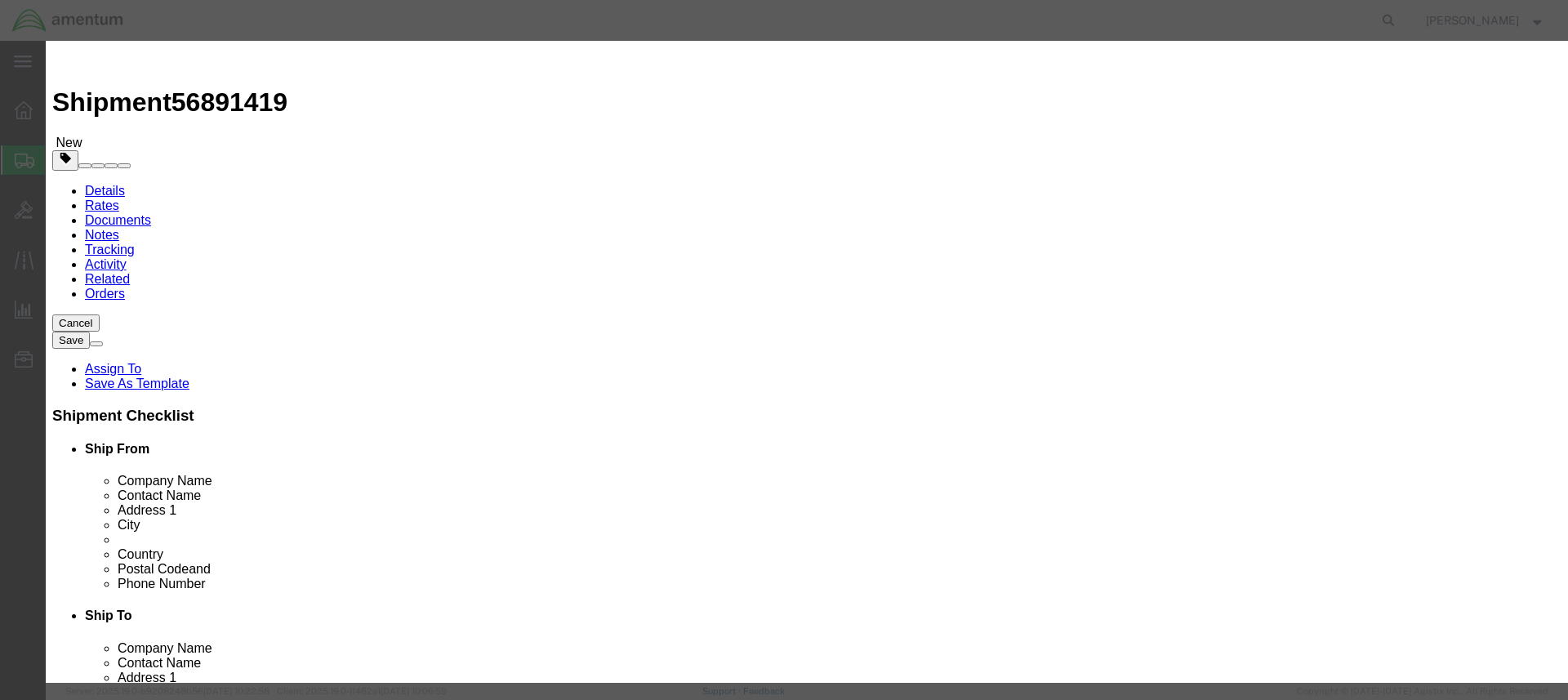
select select "50"
click input "Sample"
type input "Sample, Toxicoloogy"
click input "1"
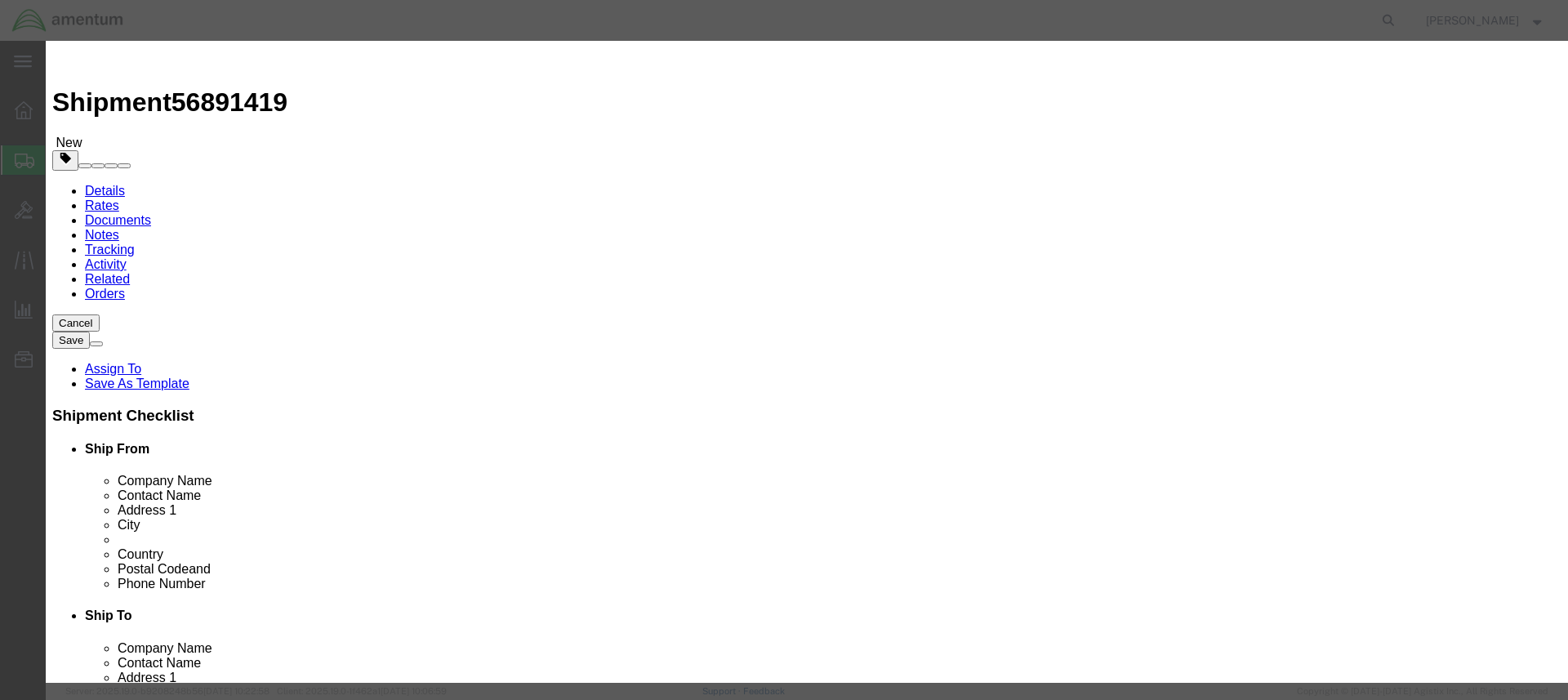
drag, startPoint x: 601, startPoint y: 122, endPoint x: 466, endPoint y: 122, distance: 135.0
click div "Sample, Toxicoloogy Sample"
click textarea
paste textarea "Sample, Toxicoloogy"
type textarea "Sample, Toxicoloogy"
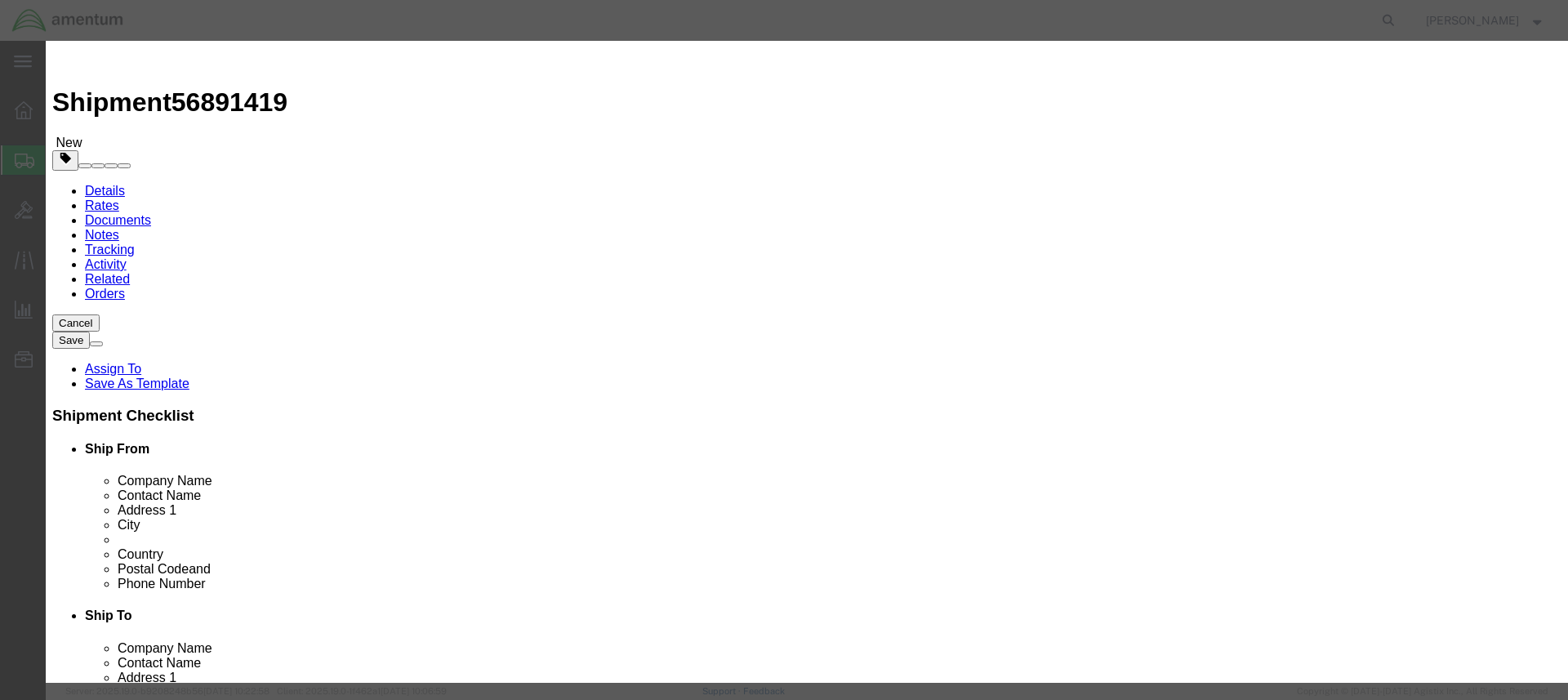
select select "US"
select select "USD"
click input "1.00"
type input "10.00"
click input "text"
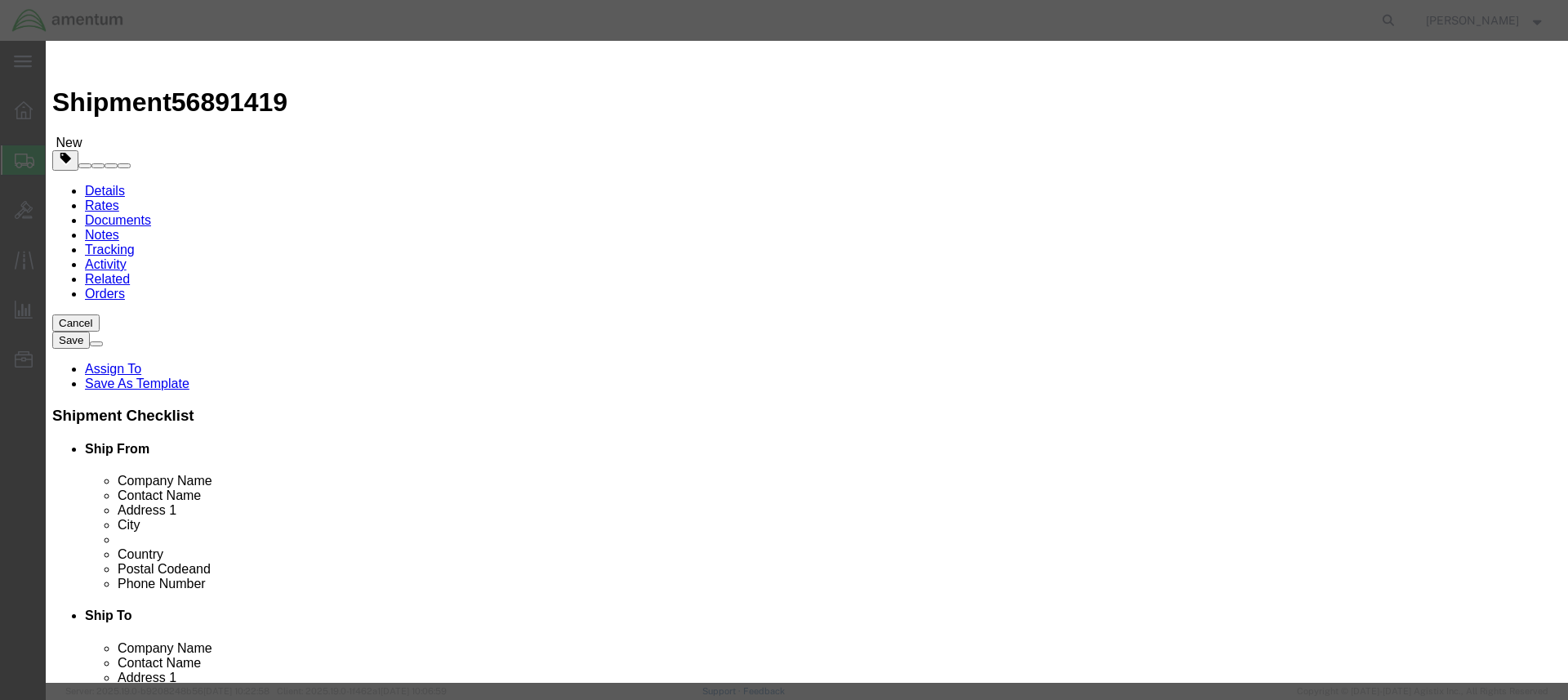
type input "NA"
click textarea
type textarea "Quest"
click button "Save & Close"
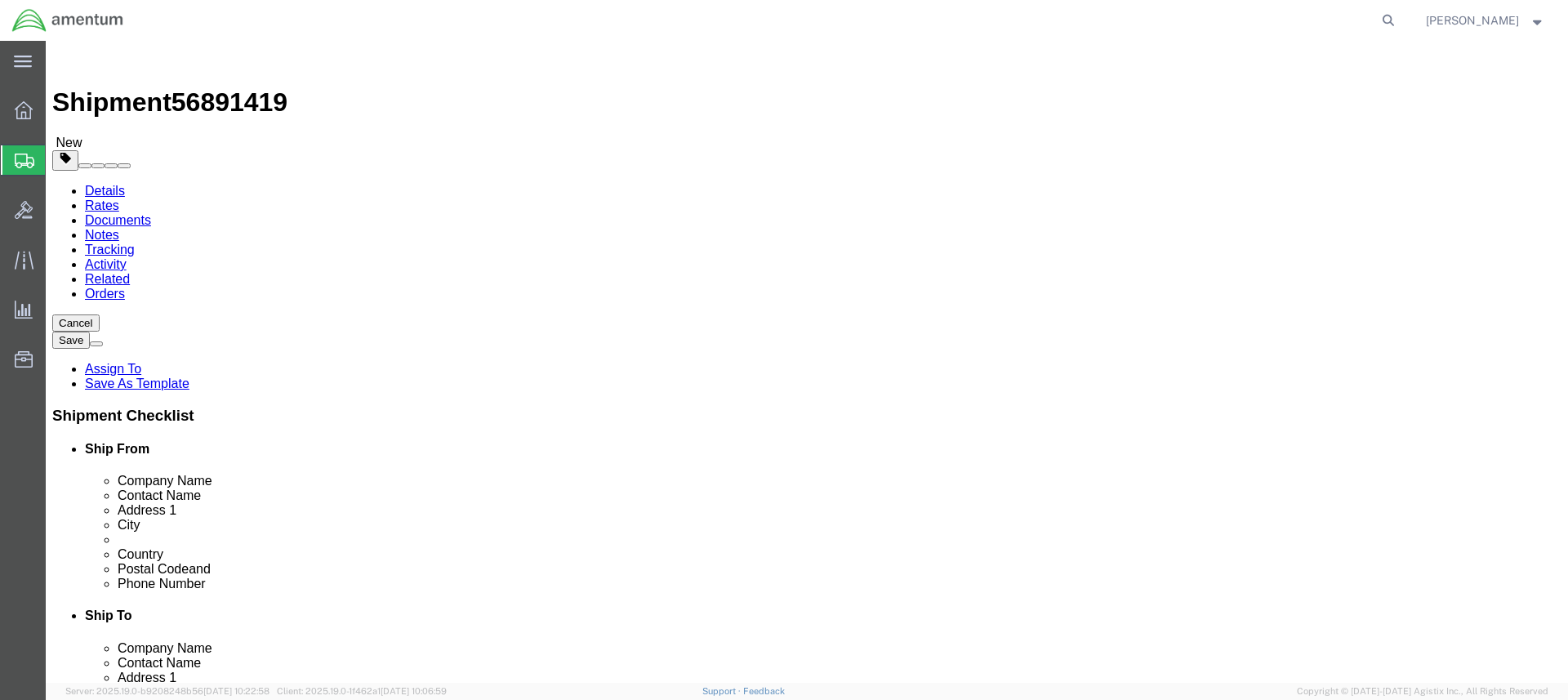
click link "Save As Template"
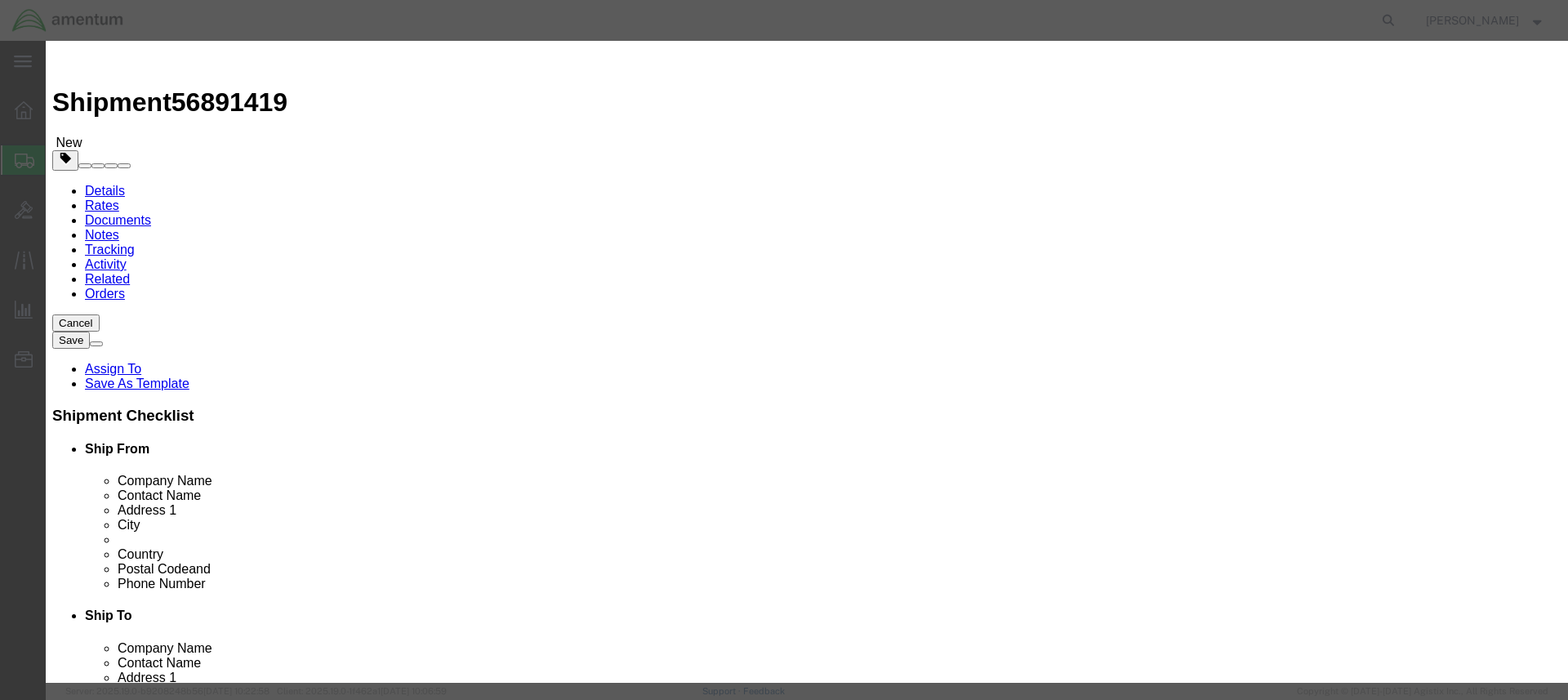
click input "text"
type input "Australia Shipment 9 22 2025"
click textarea
type textarea "Quest Kit"
click input "Visible For All Users"
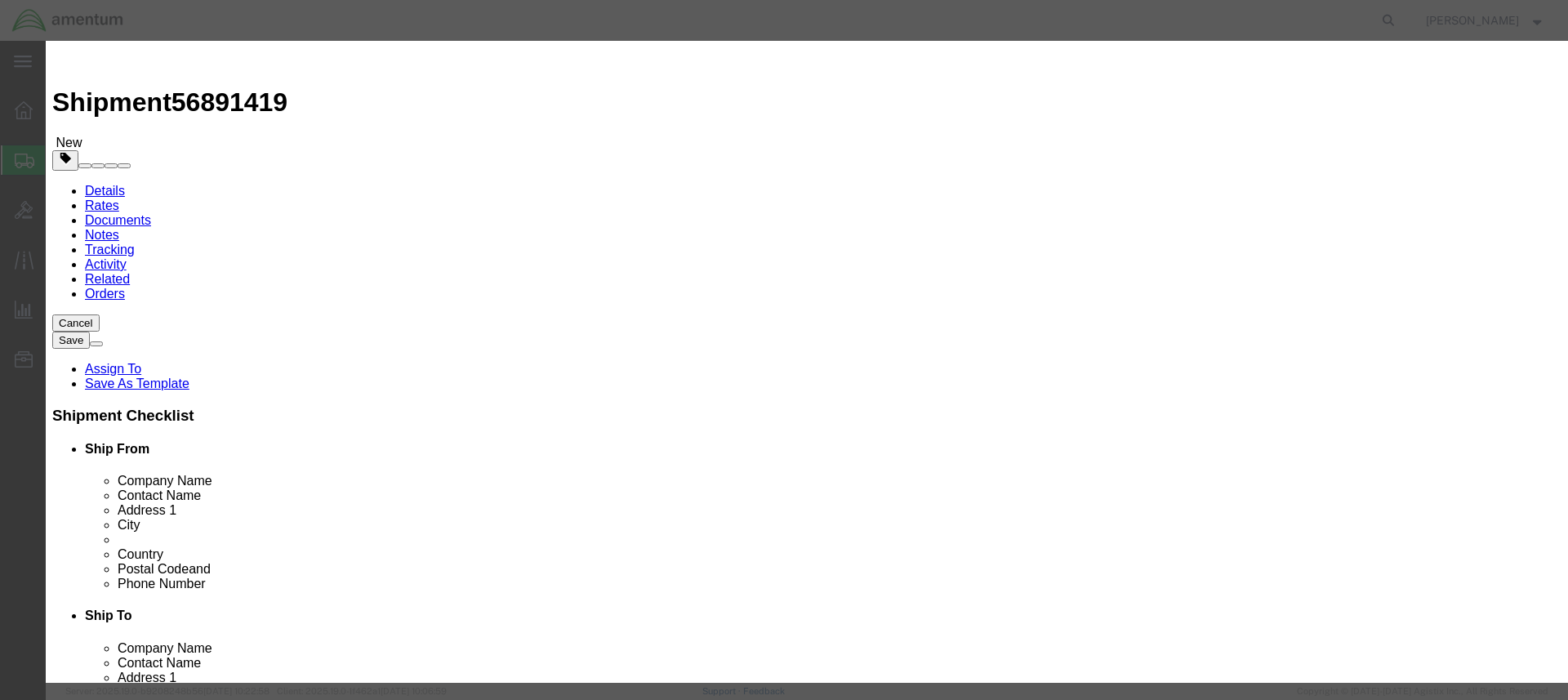
checkbox input "true"
click button "Save"
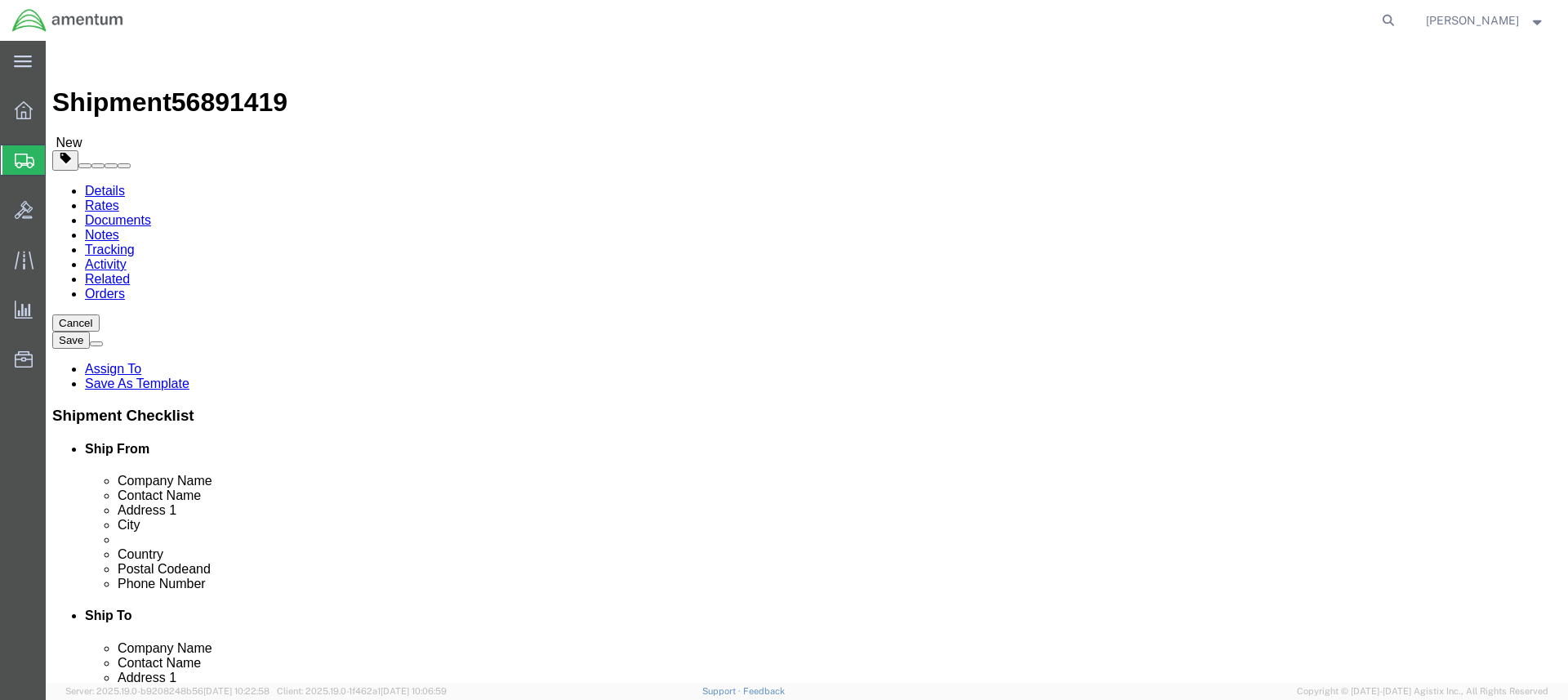
click at [0, 0] on span "Create Shipment" at bounding box center [0, 0] width 0 height 0
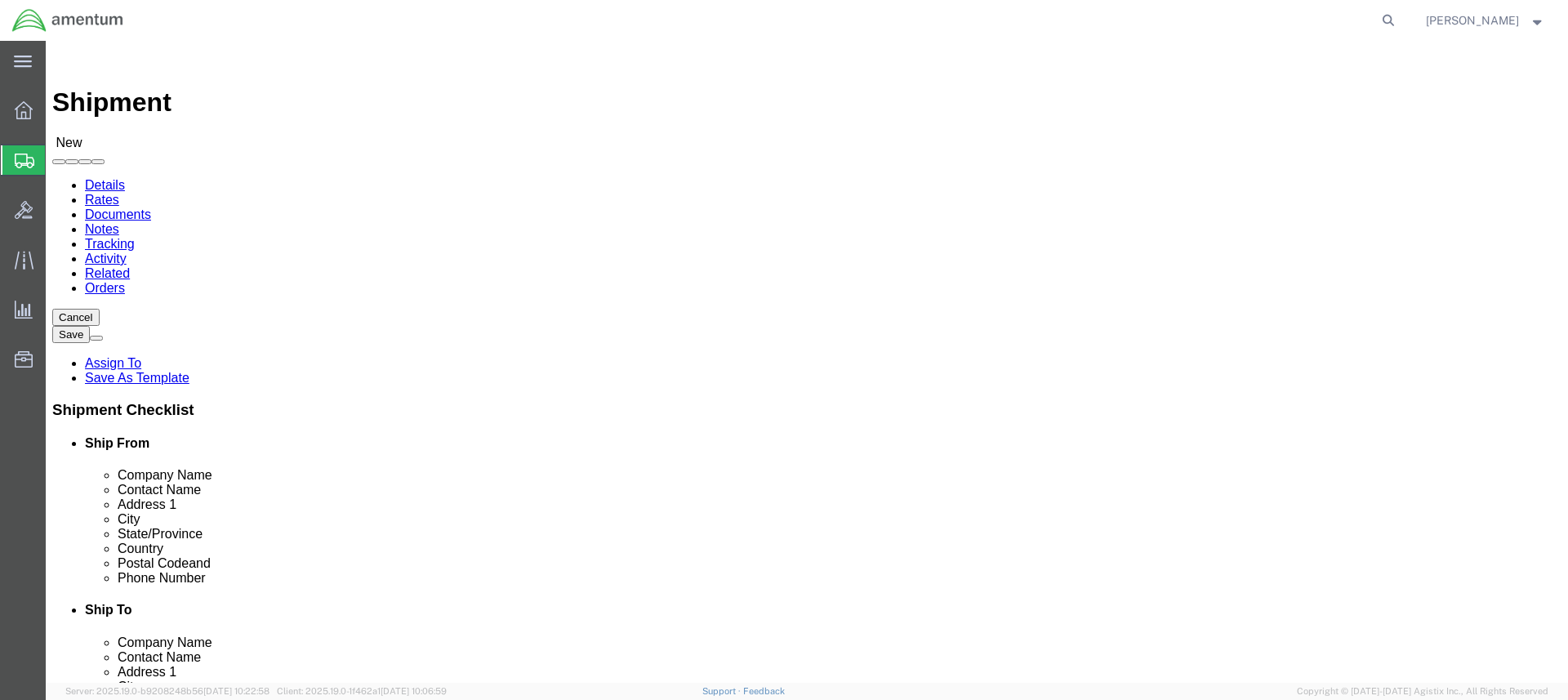
click input "text"
type input "Ron"
click p "- Amentum - (Ron Pineda***) BLDG 736 Longbow Drive, Yoakum Defrenn Army Helipor…"
select select "TX"
type input "Ron Pineda/Will Porter"
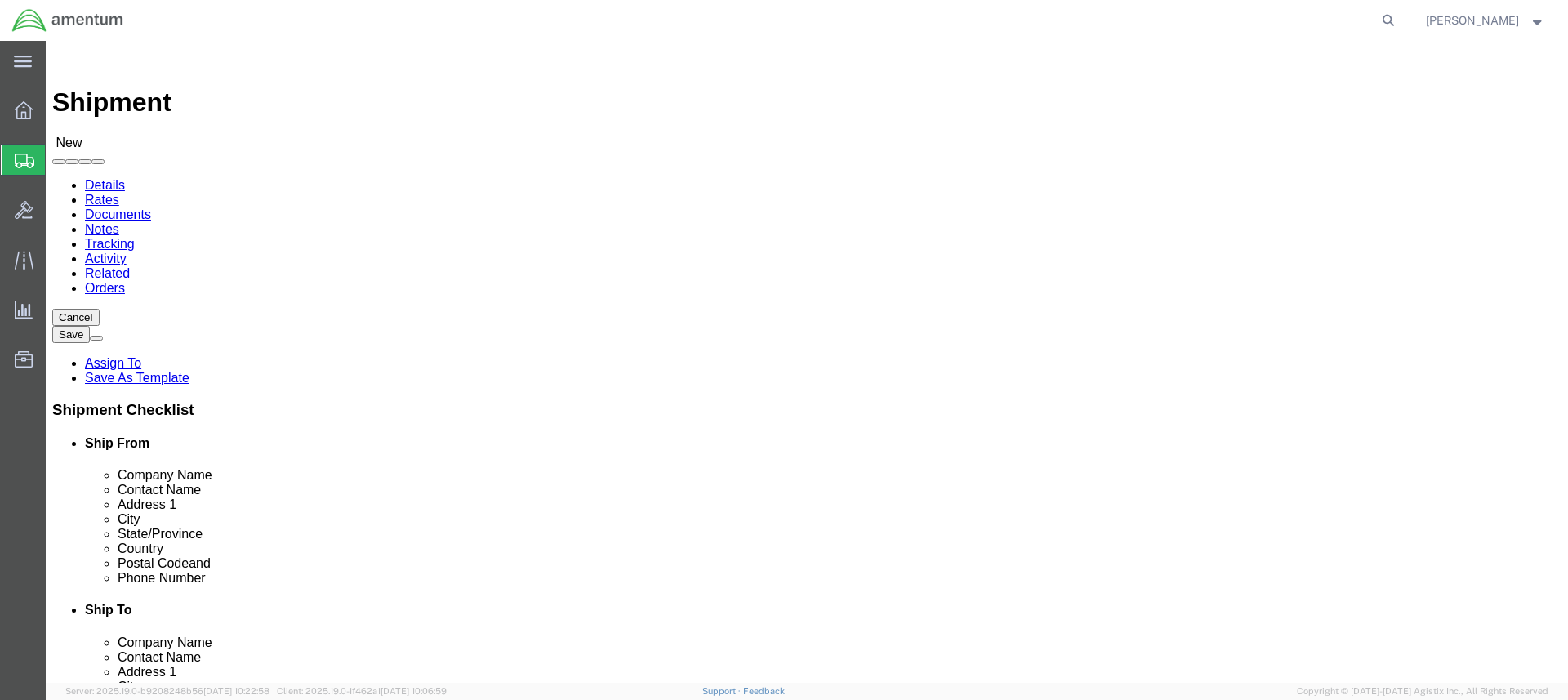
click input "text"
paste input "Pat Rourke"
type input "Pat Rourke"
click input "text"
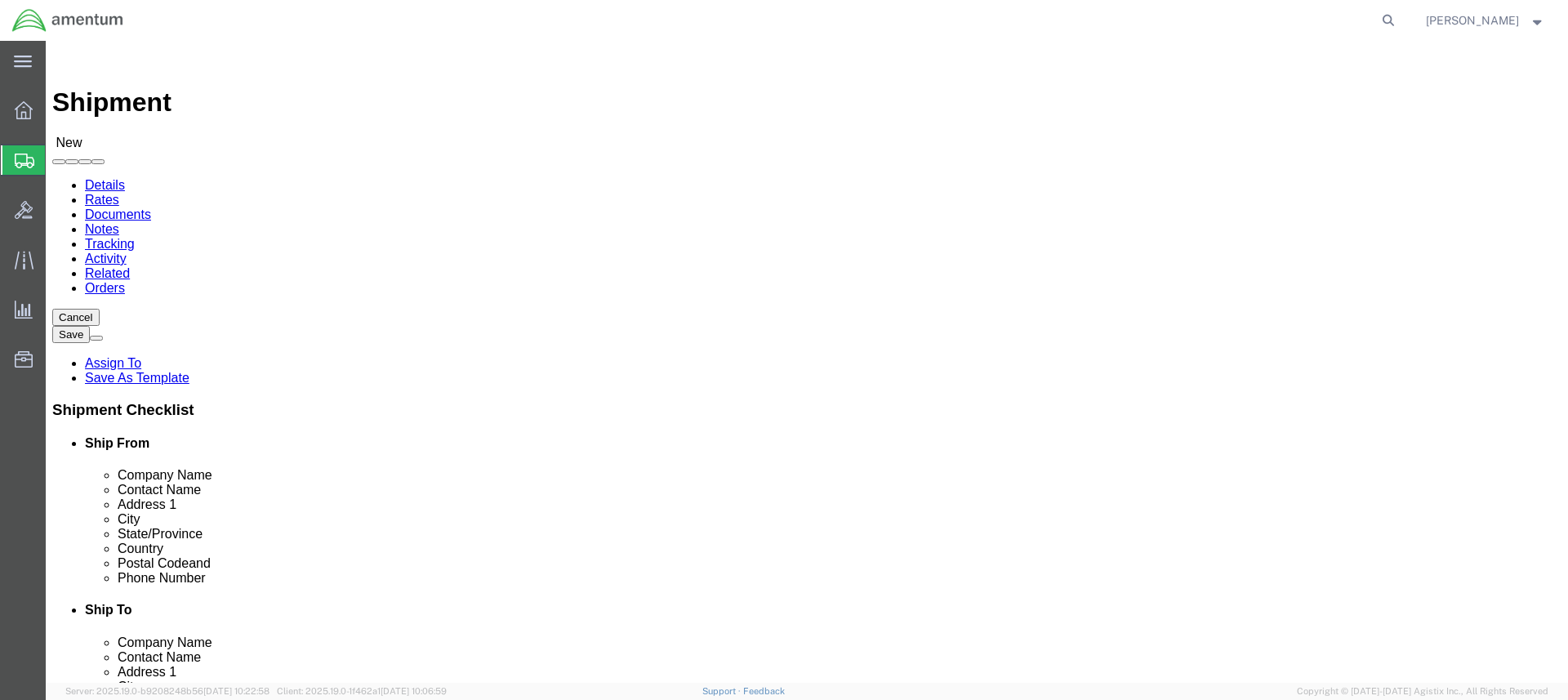
type input "Amentum"
click div "Location Select Select My Profile Location 1002-4122-6 1006-5256-0 1026-8910-0 …"
click input "text"
paste input "1201 Santos Dumont Ave"
type input "1201 Santos Dumont Ave"
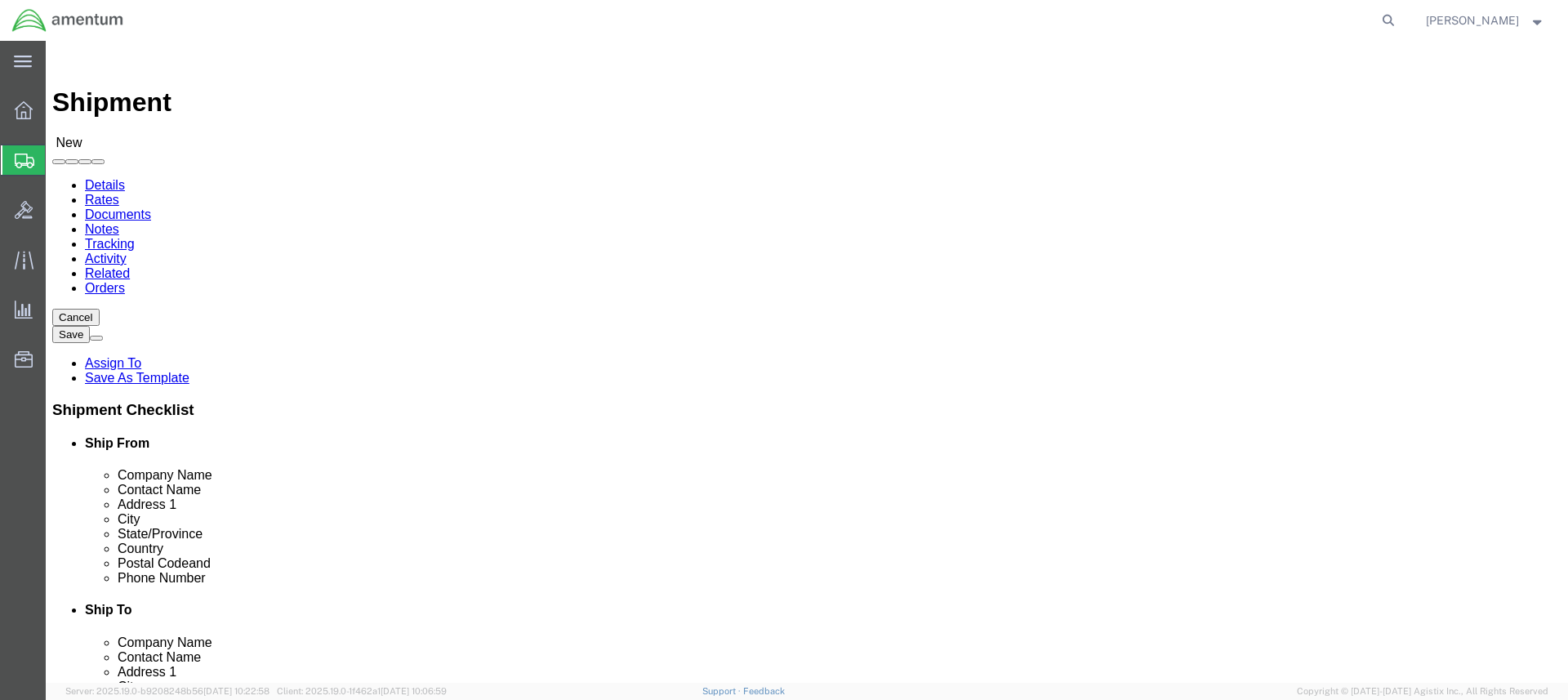
click input "text"
paste input "Wheeler AAF"
type input "Wheeler AAF"
click label "City"
click body "Shipment New Details Rates Documents Notes Tracking Activity Related Orders Can…"
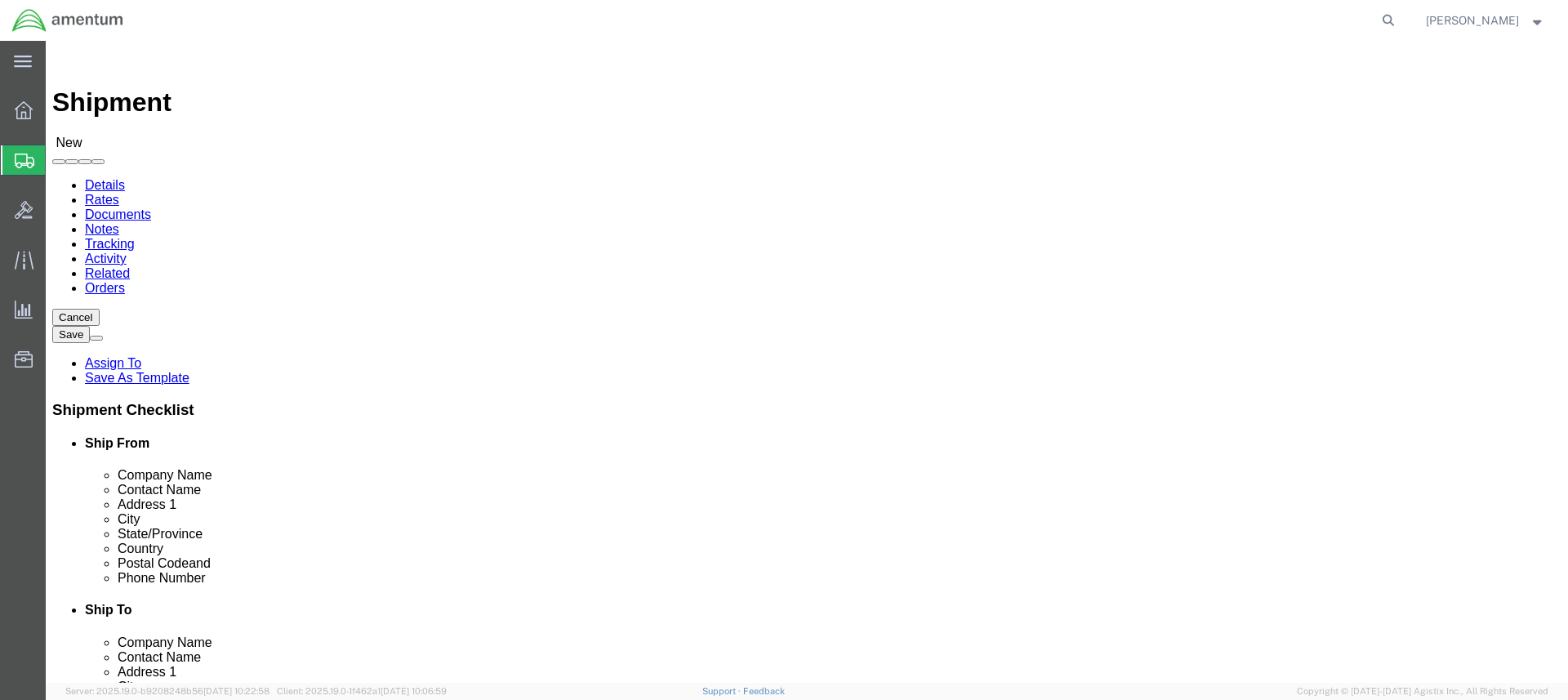
click input "Postal Code"
type input "96854"
click input "text"
paste input "661-713-2244"
type input "661-713-2244"
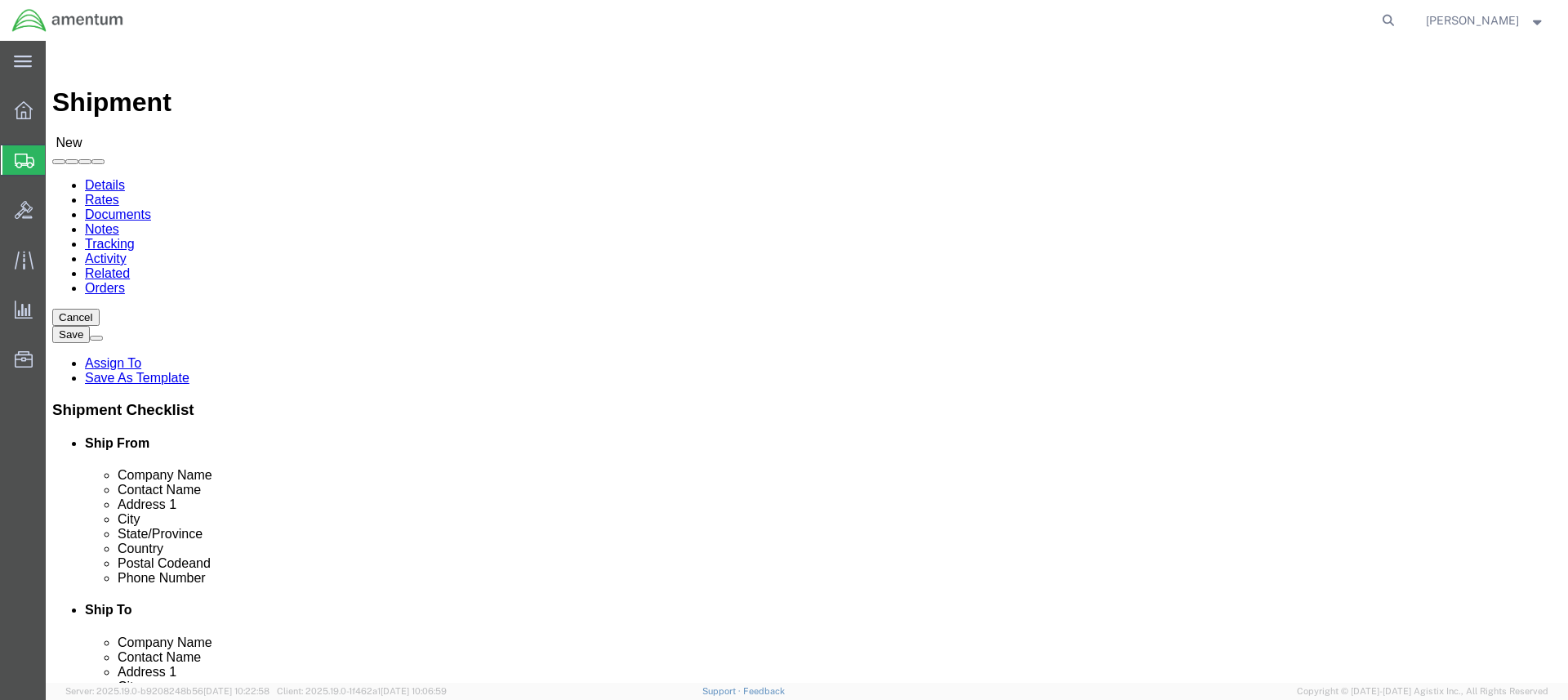
click input "text"
paste input "4999.R.2521.AK.AS.0A.HAWA.00"
type input "4999.R.2521.AK.AS.0A.HAWA.00"
click button "Continue"
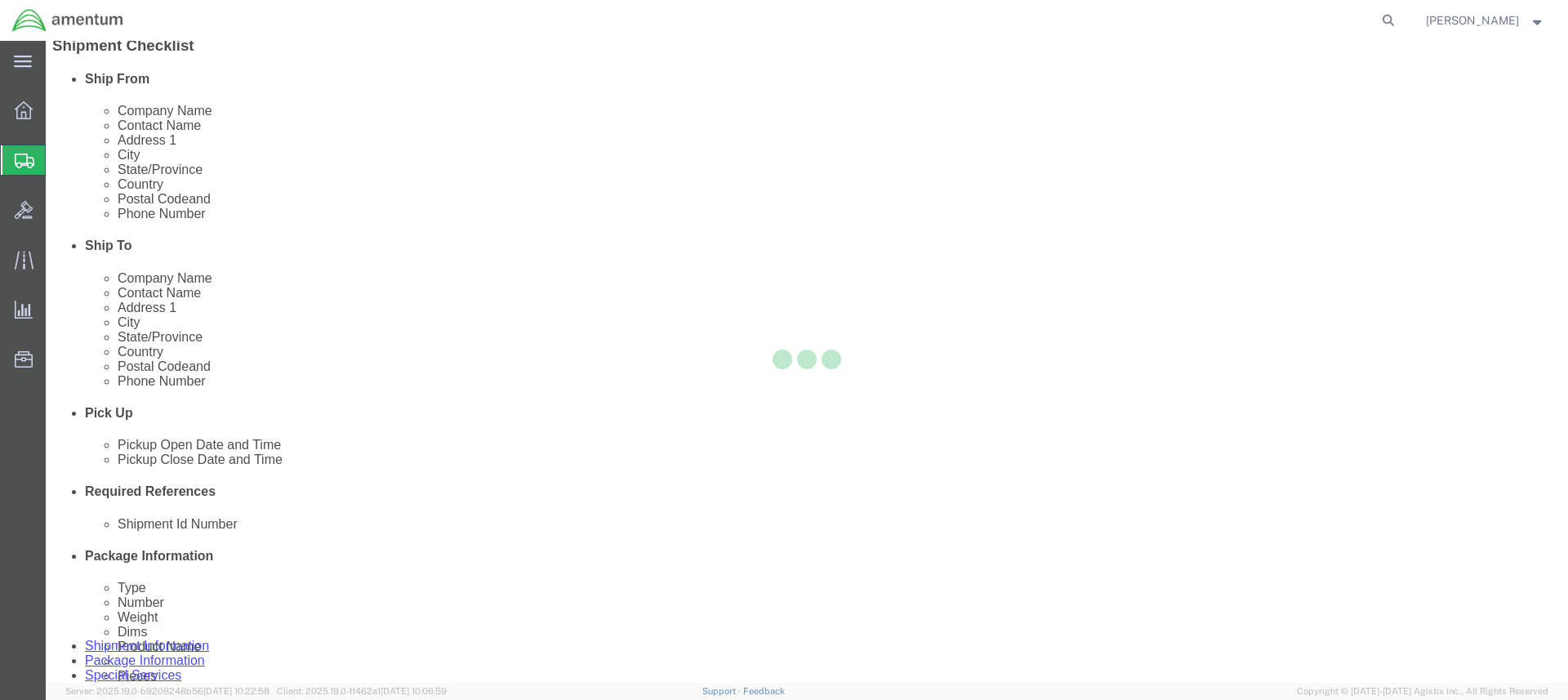
select select "CBOX"
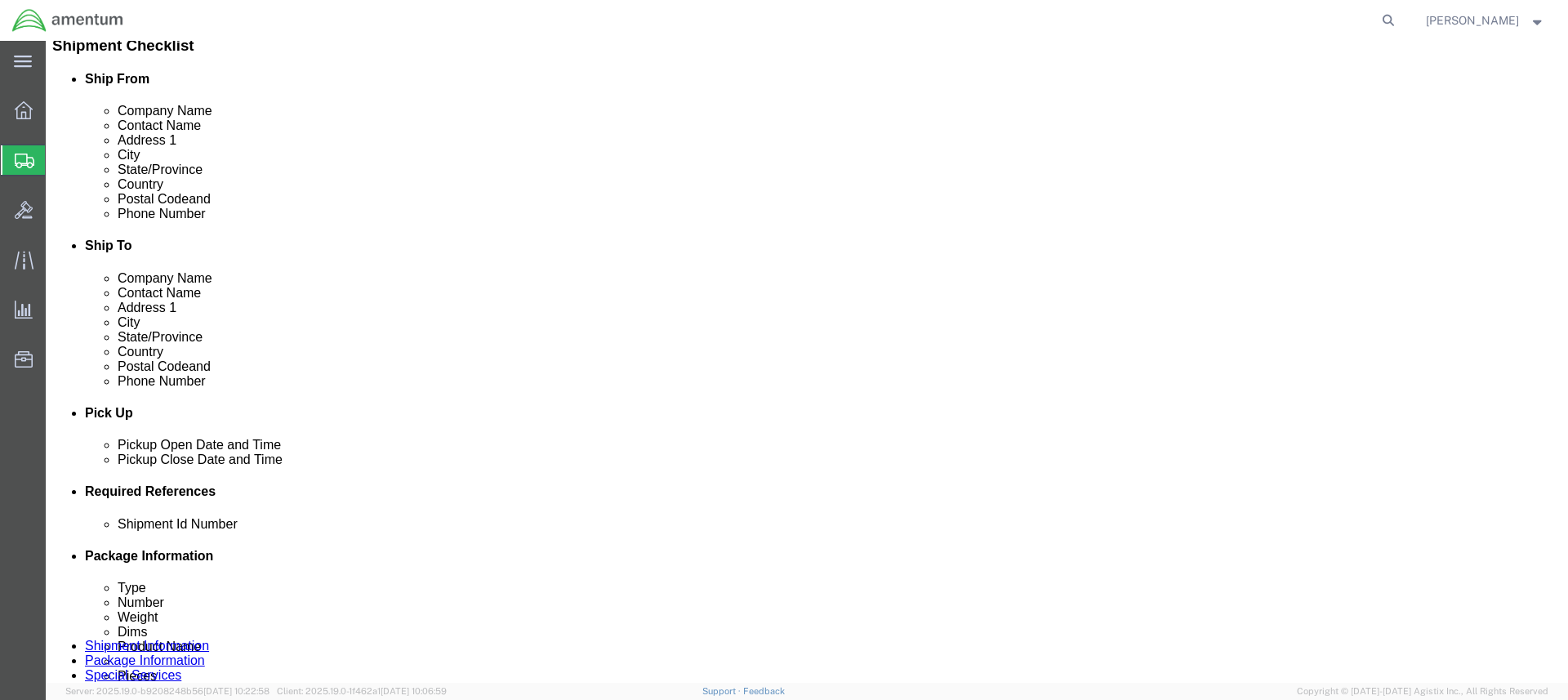
click input "text"
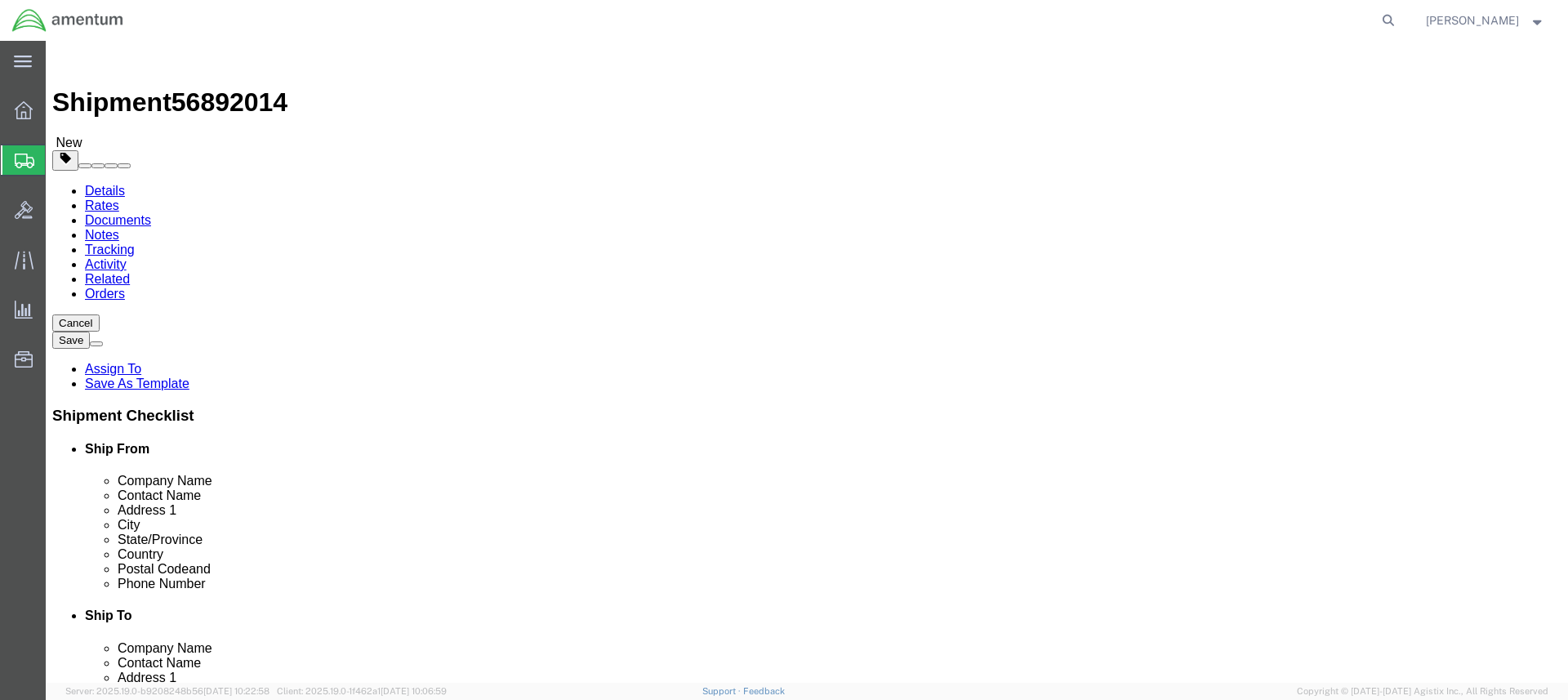
type input "22"
type input "13"
type input "36.0"
click link "Add Content"
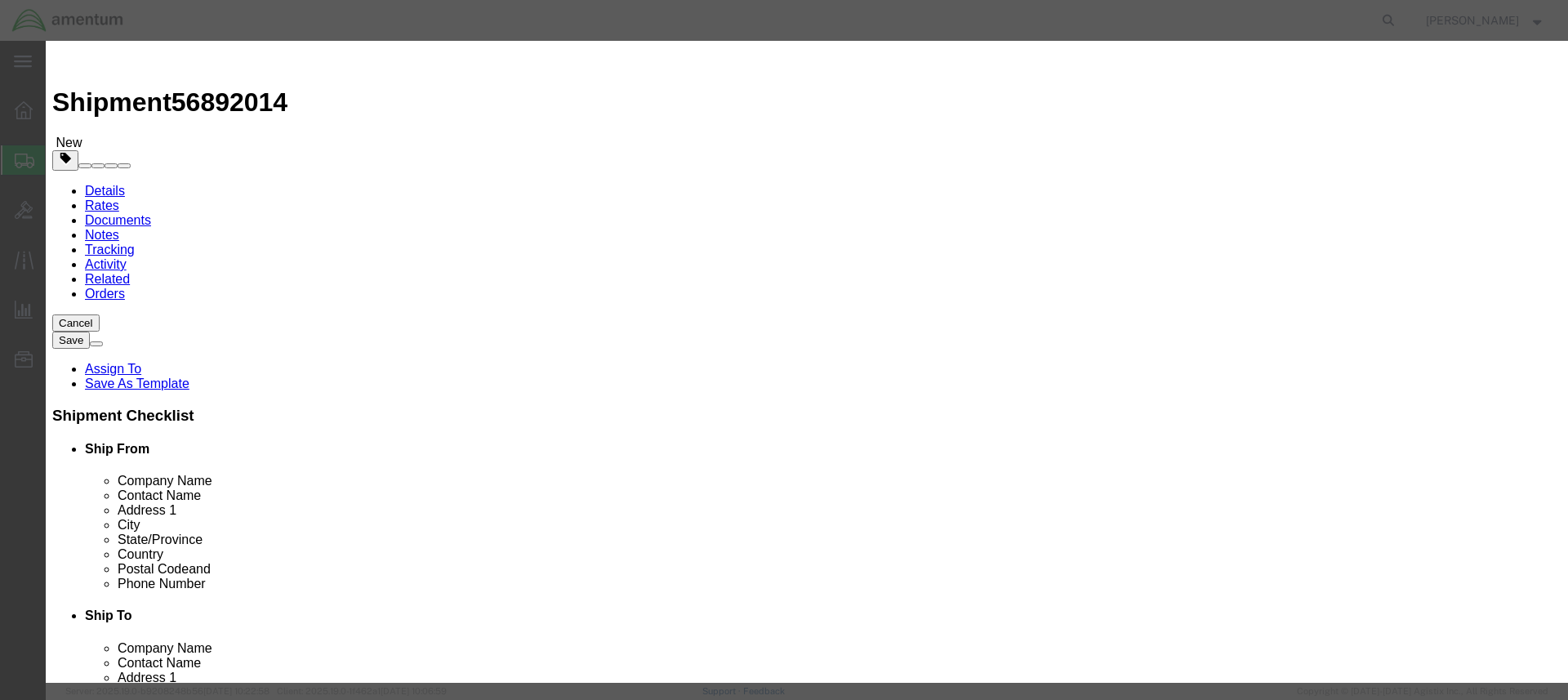
click input "text"
type input "SAfety Items"
drag, startPoint x: 493, startPoint y: 156, endPoint x: 481, endPoint y: 156, distance: 12.0
click input "0"
type input "1"
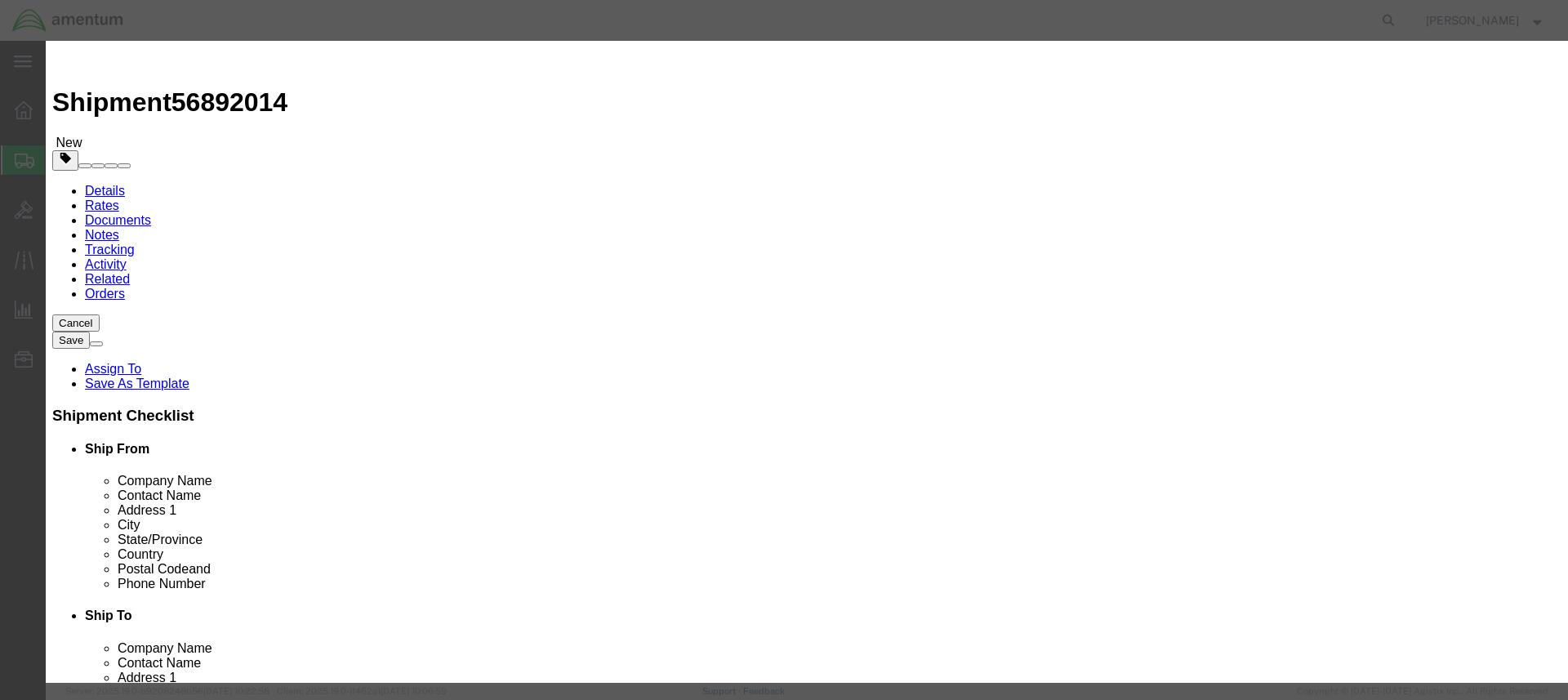
click input "text"
type input "100.00"
select select "50"
click input "SAfety Items"
drag, startPoint x: 575, startPoint y: 124, endPoint x: 476, endPoint y: 118, distance: 99.2
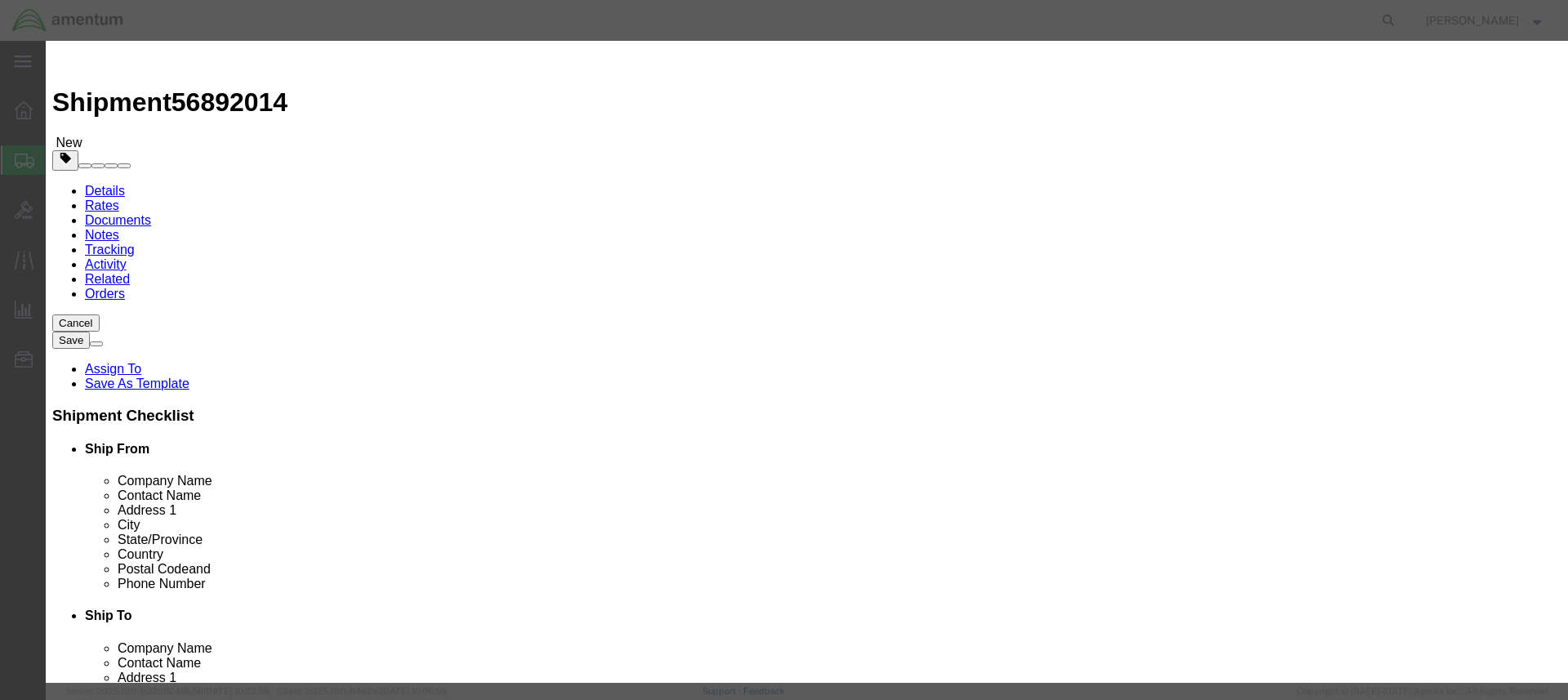
click input "Safety Items"
type input "Safety Items"
click textarea
paste textarea "Safety Items"
type textarea "Safety Items"
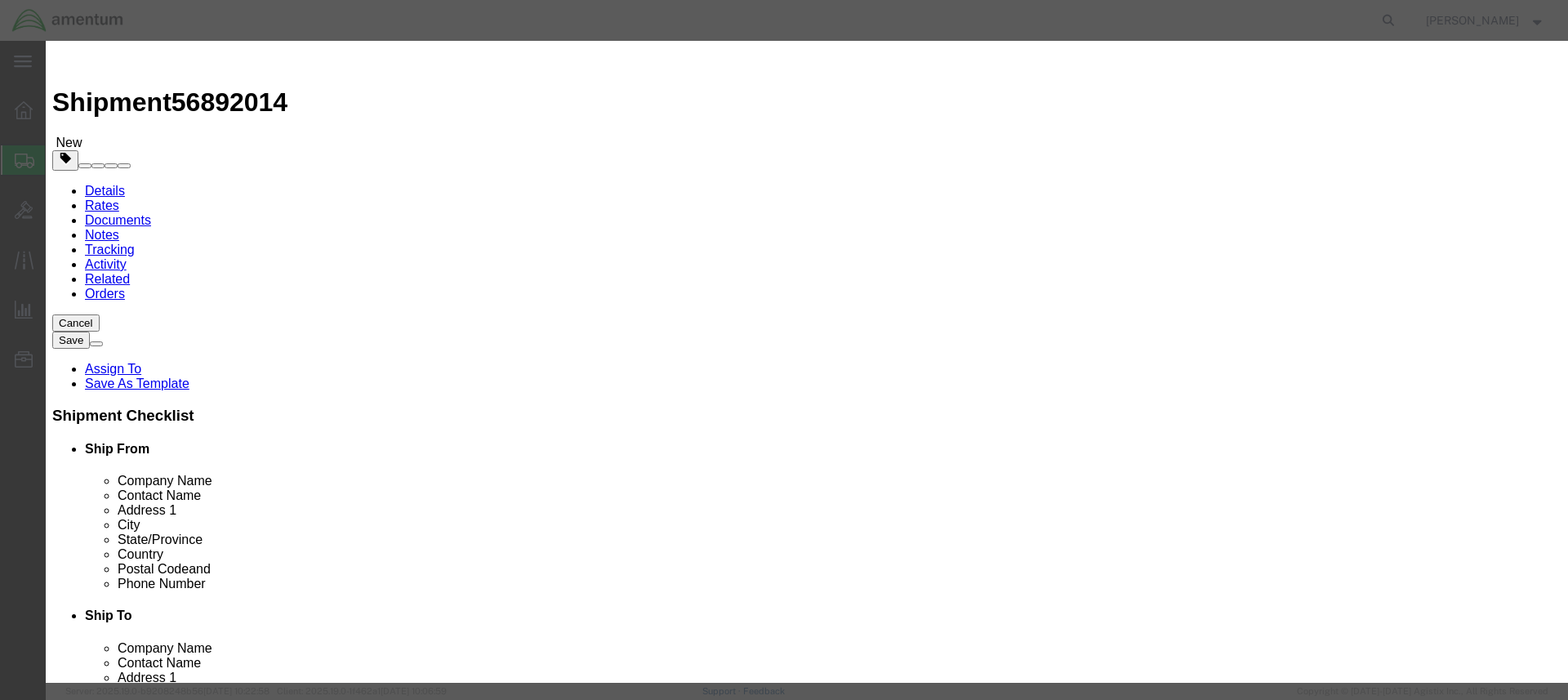
click label "Description"
select select "US"
click button "Save & Close"
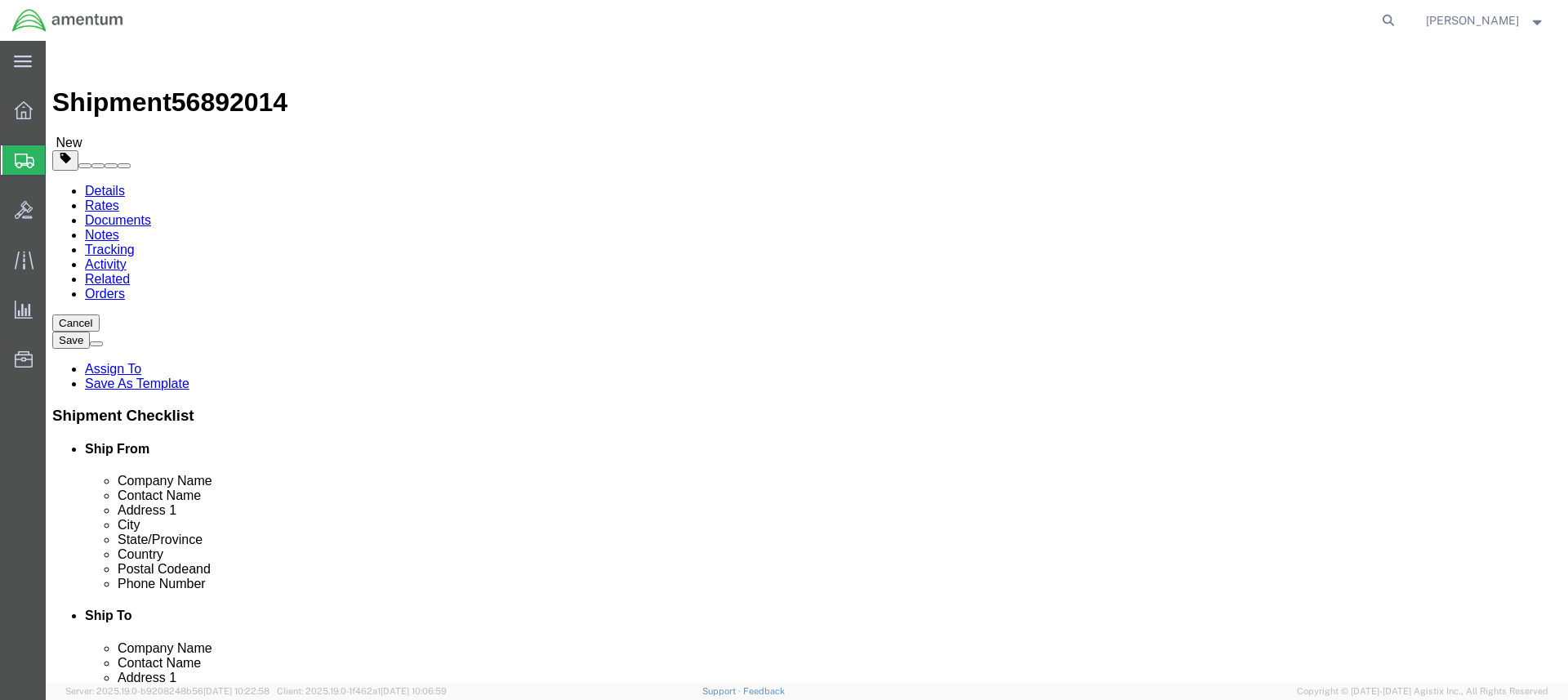
click button "Rate Shipment"
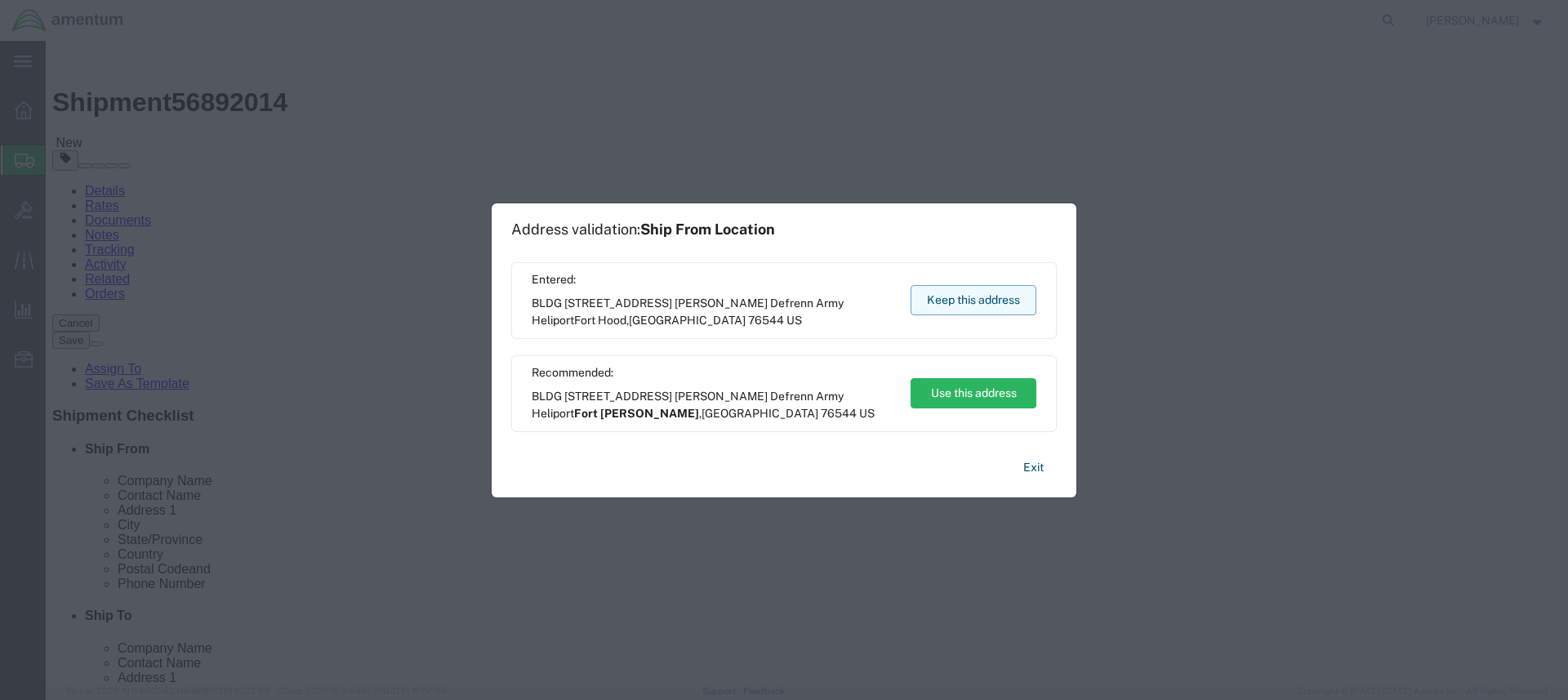
click at [1000, 300] on button "Keep this address" at bounding box center [974, 300] width 126 height 30
